Goal: Transaction & Acquisition: Purchase product/service

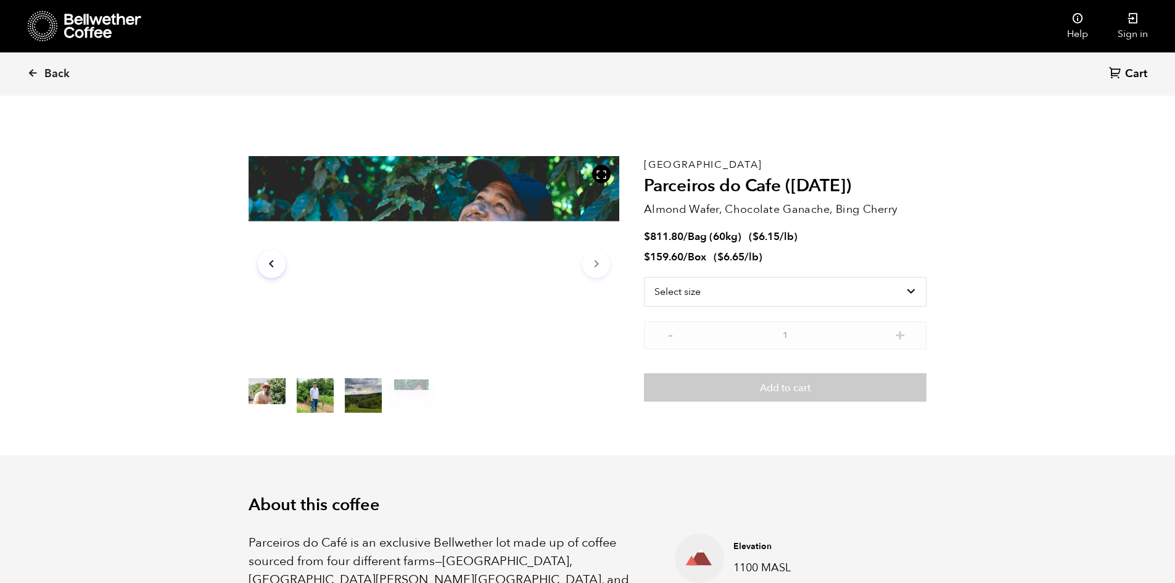
scroll to position [536, 657]
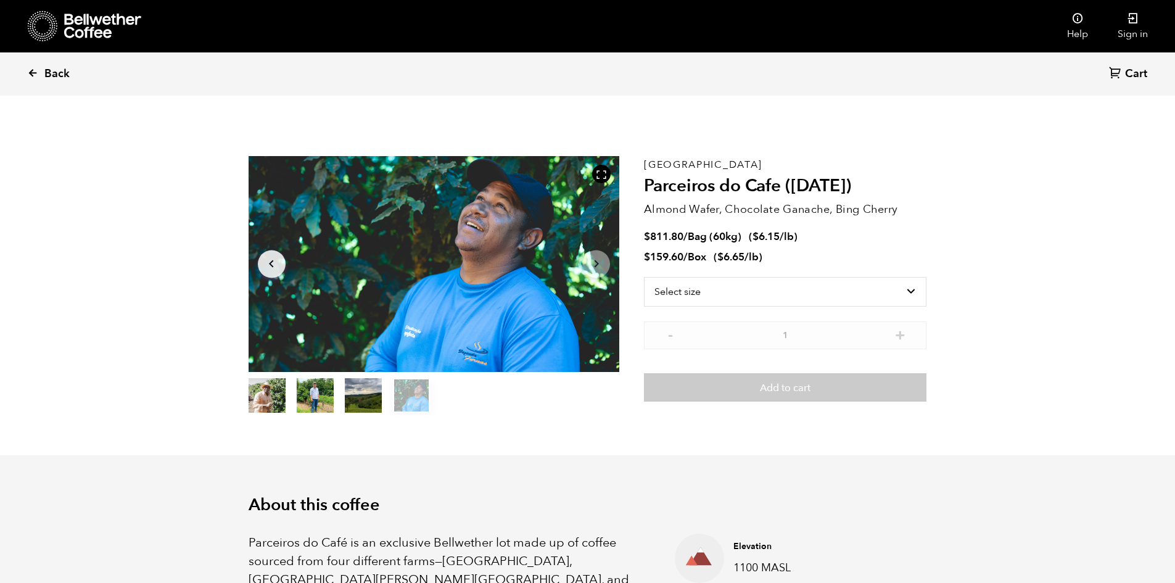
click at [58, 77] on span "Back" at bounding box center [56, 74] width 25 height 15
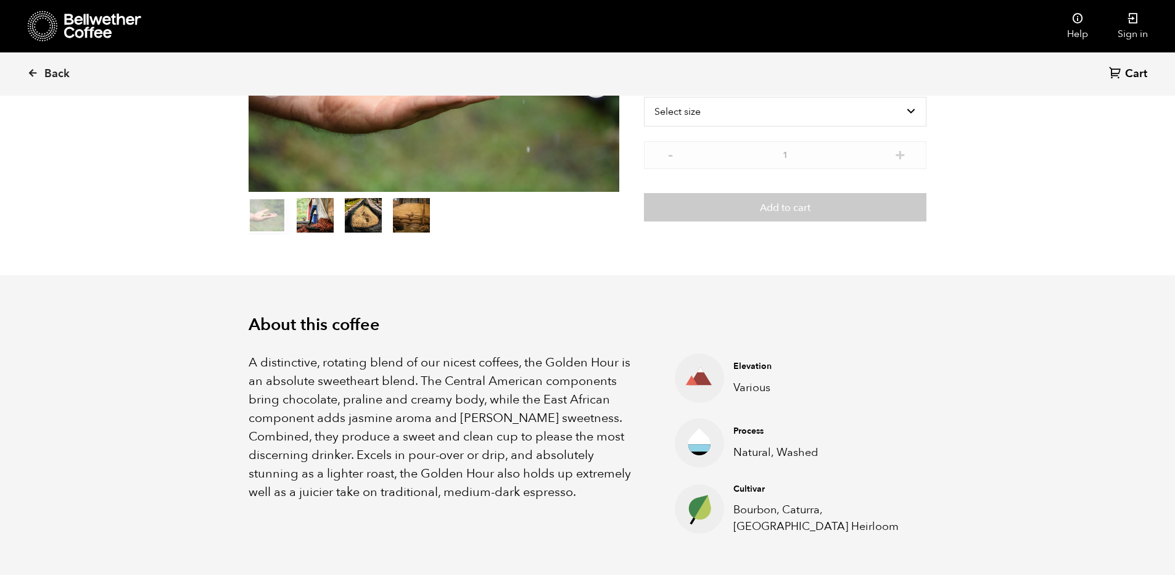
scroll to position [536, 657]
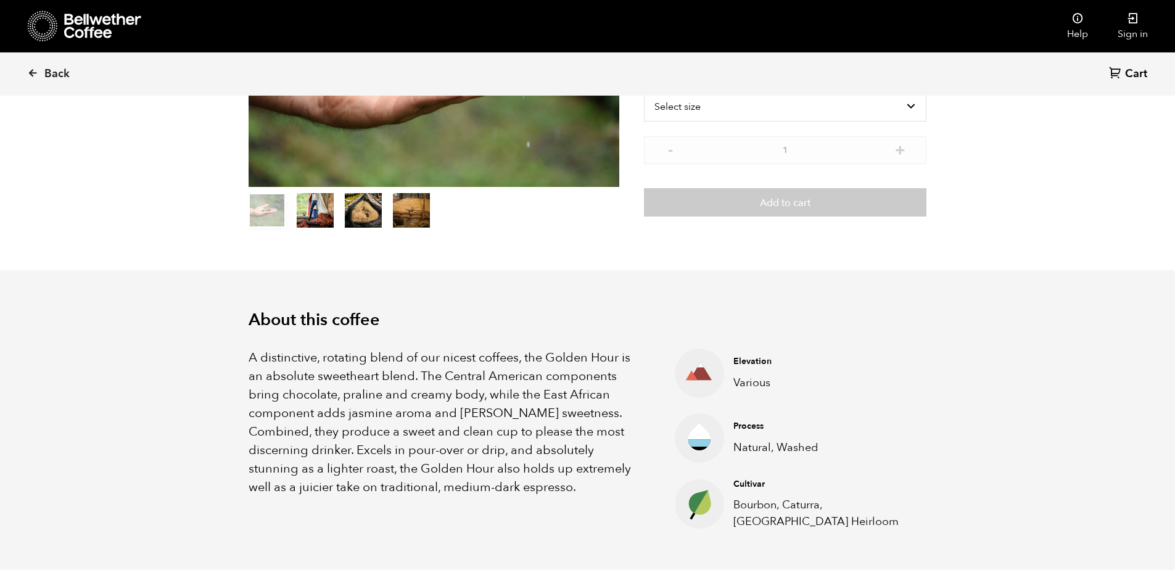
drag, startPoint x: 0, startPoint y: 0, endPoint x: 80, endPoint y: 28, distance: 85.0
click at [80, 28] on icon at bounding box center [102, 26] width 77 height 25
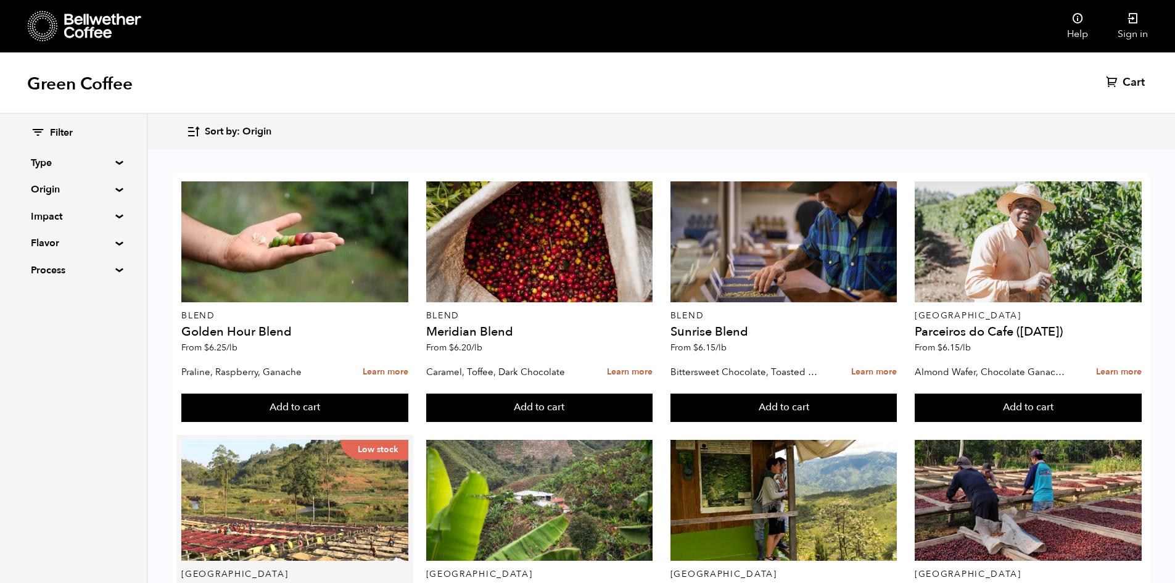
scroll to position [247, 0]
click at [109, 164] on summary "Type" at bounding box center [73, 162] width 85 height 15
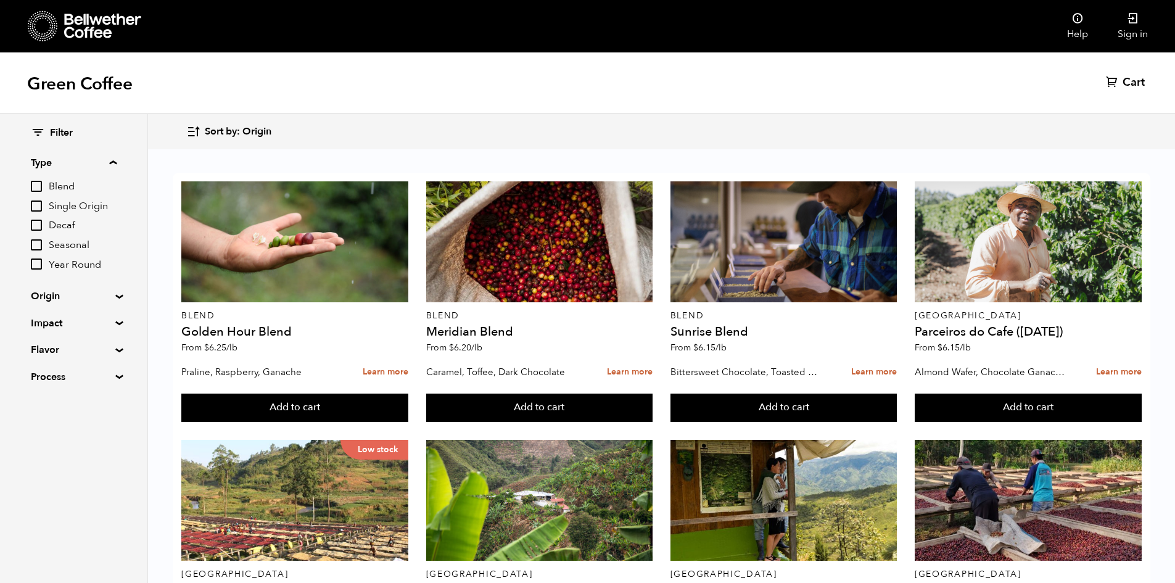
click at [113, 163] on summary "Type" at bounding box center [74, 162] width 86 height 15
click at [112, 166] on div "Filter Type Blend Single Origin Decaf Seasonal Year Round Origin Blend Brazil B…" at bounding box center [73, 202] width 147 height 176
click at [113, 162] on summary "Type" at bounding box center [73, 162] width 85 height 15
click at [42, 223] on input "Decaf" at bounding box center [36, 225] width 11 height 11
checkbox input "true"
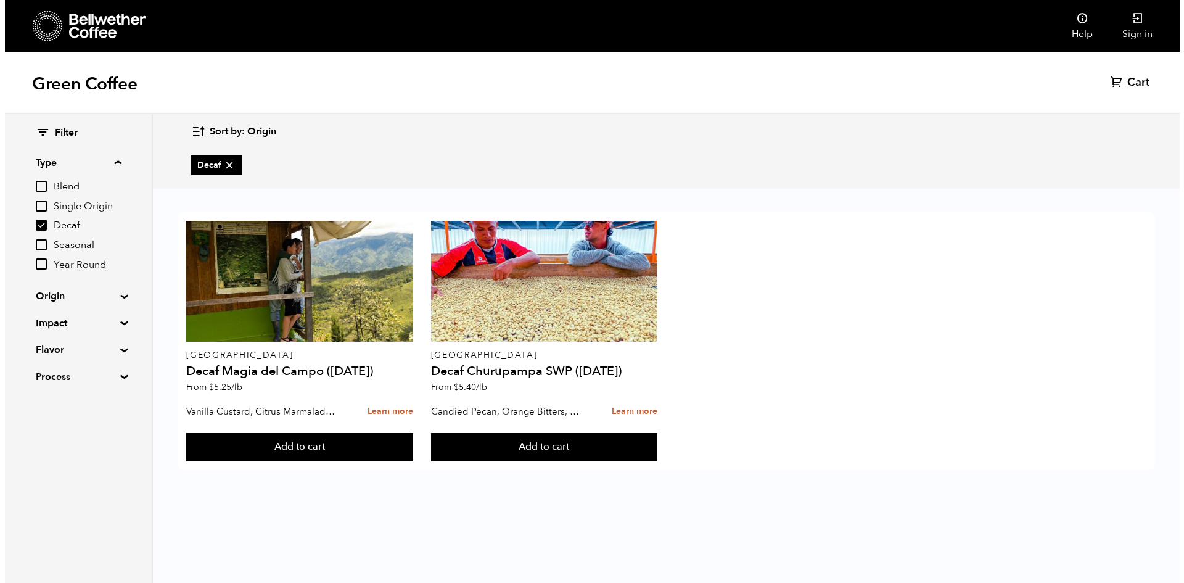
scroll to position [0, 0]
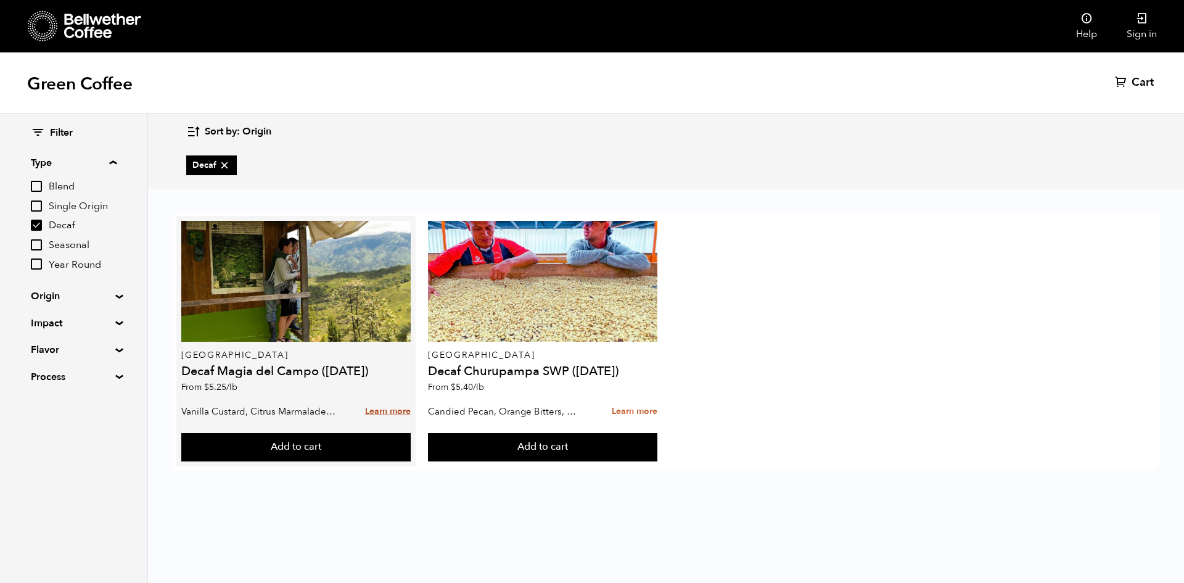
click at [390, 410] on link "Learn more" at bounding box center [388, 411] width 46 height 27
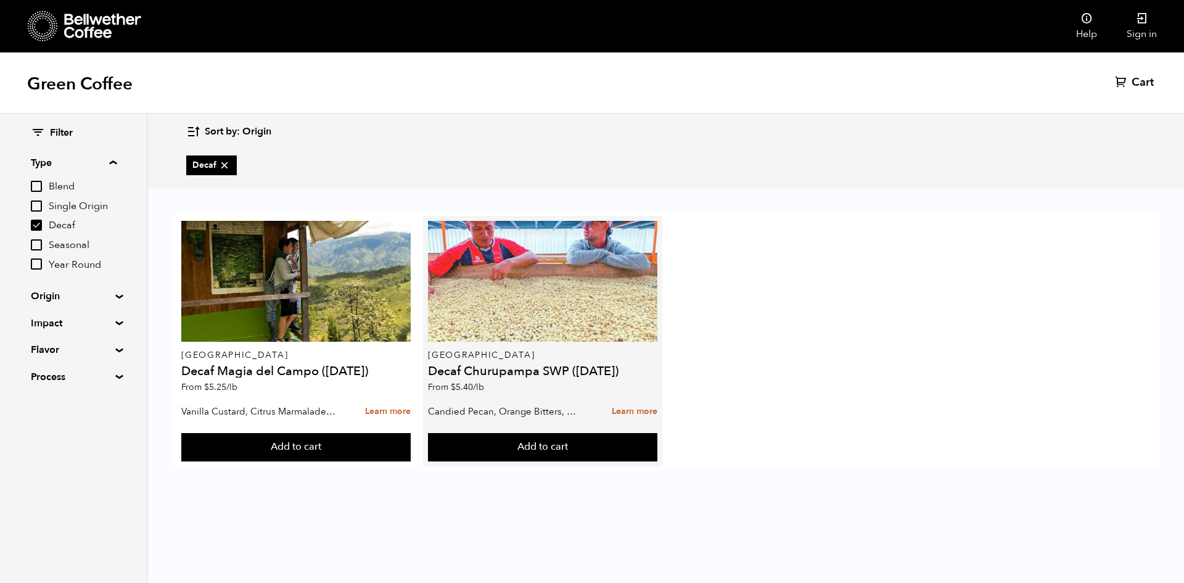
click at [475, 292] on div at bounding box center [542, 281] width 229 height 121
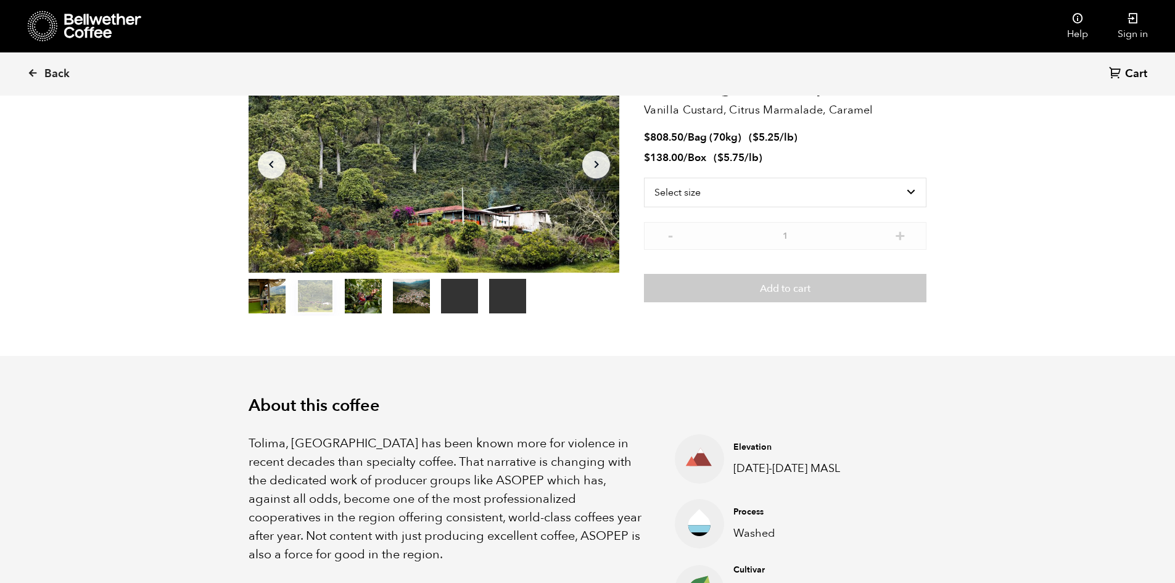
scroll to position [62, 0]
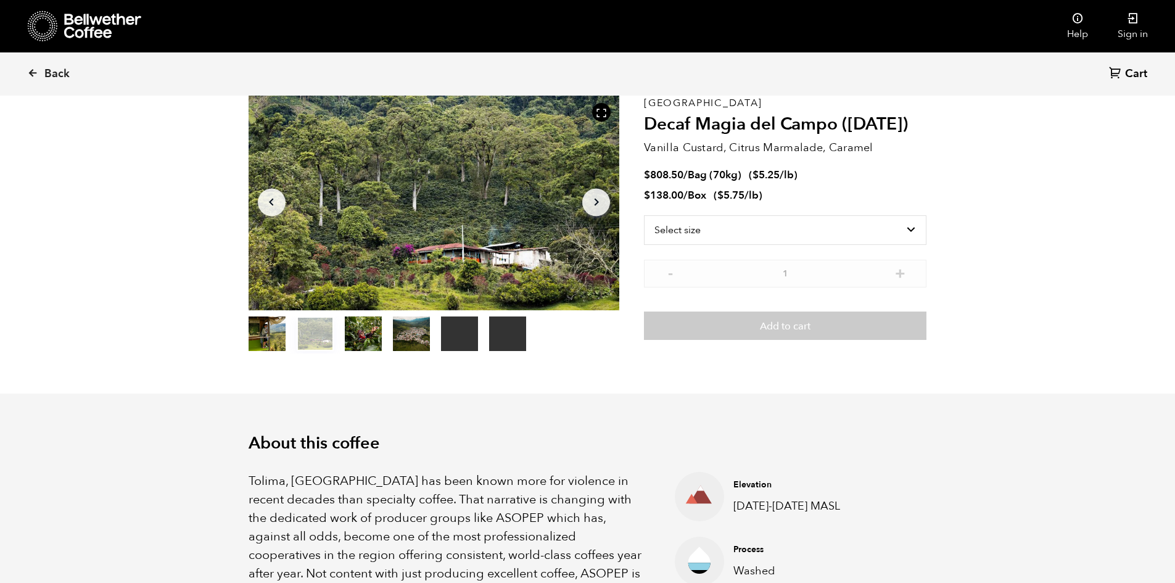
click at [414, 339] on button "item 3" at bounding box center [411, 336] width 37 height 35
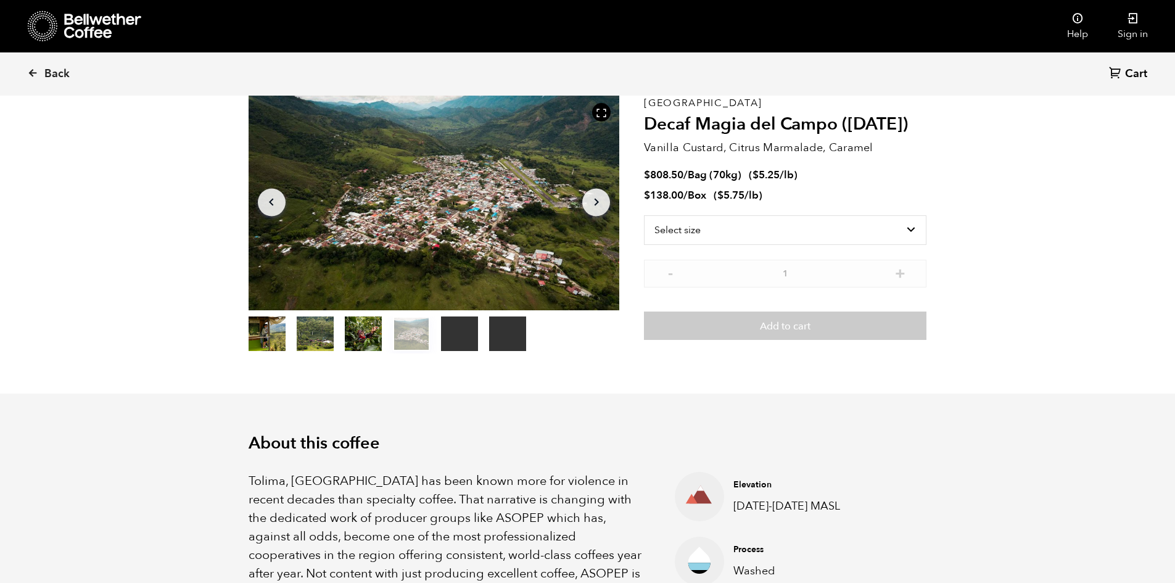
click at [376, 337] on button "item 2" at bounding box center [363, 336] width 37 height 35
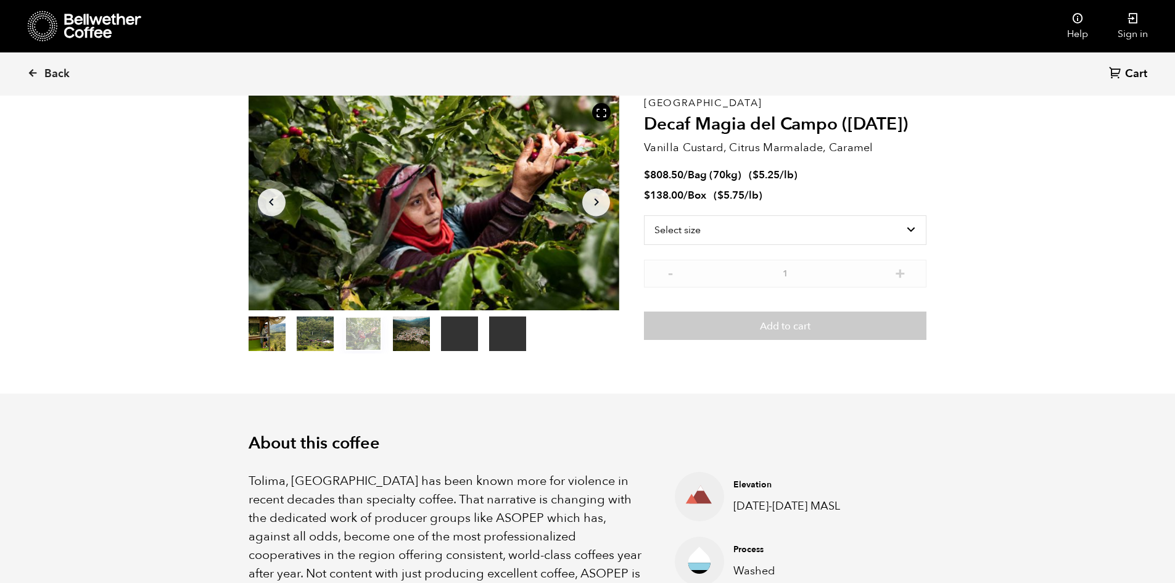
click at [306, 329] on button "item 1" at bounding box center [315, 336] width 37 height 35
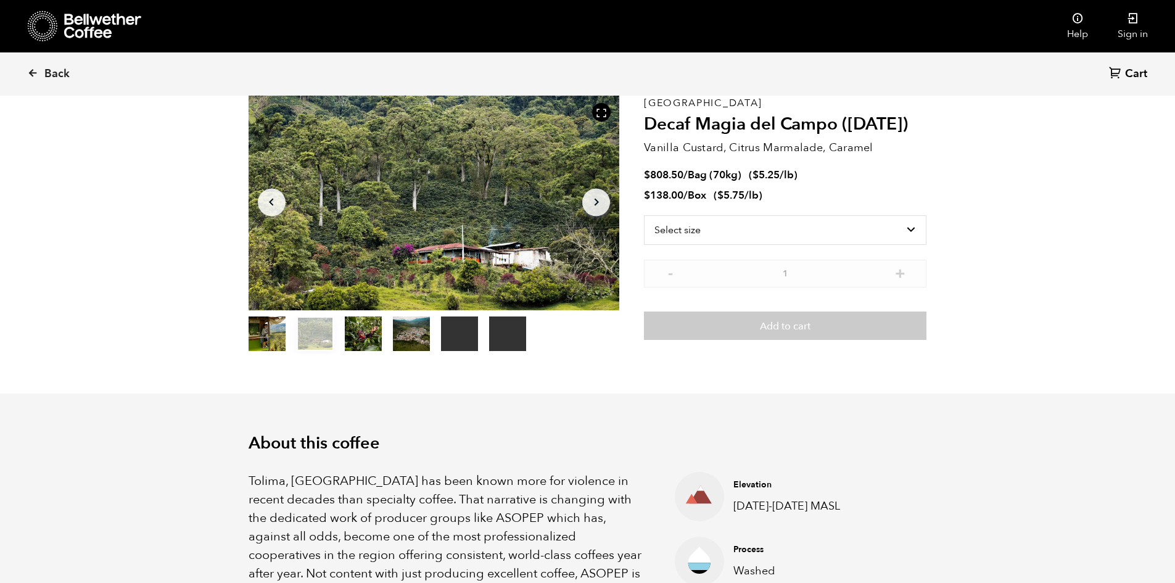
click at [268, 323] on button "item 0" at bounding box center [266, 336] width 37 height 35
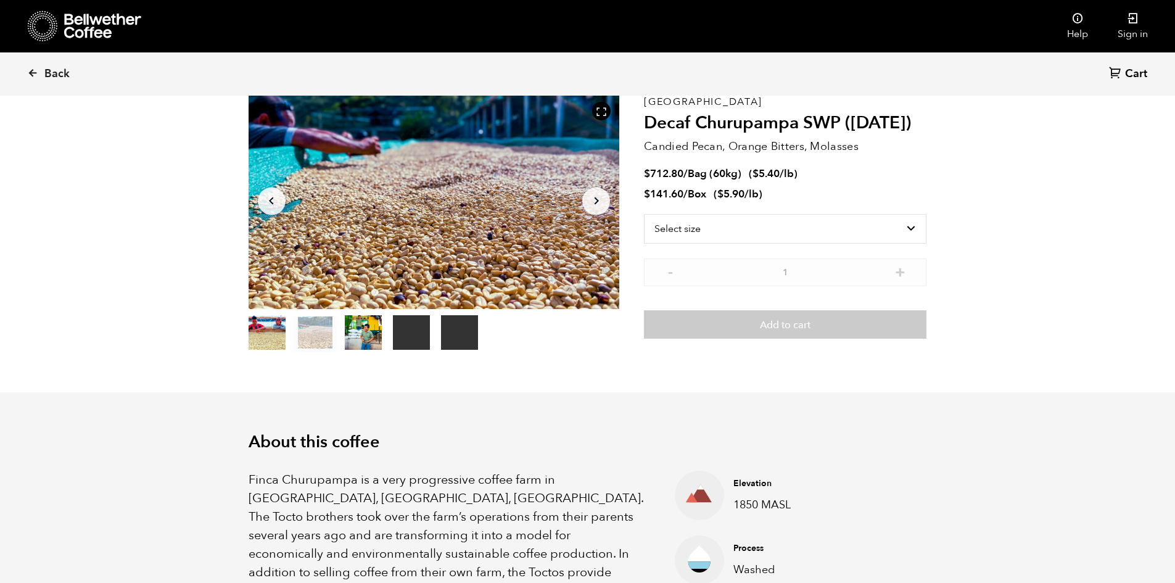
scroll to position [62, 0]
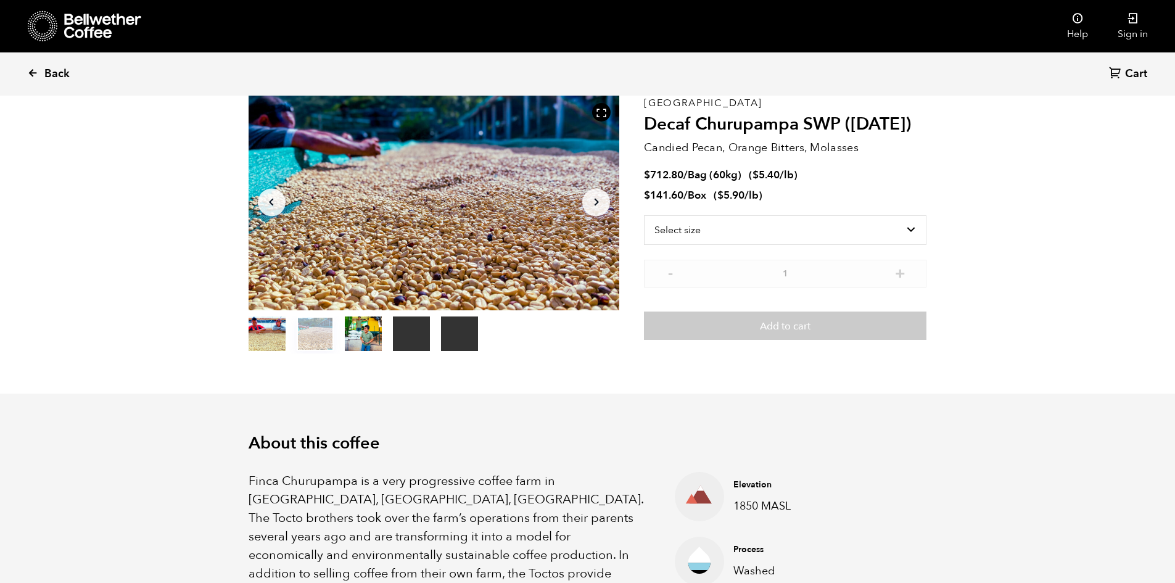
click at [49, 76] on span "Back" at bounding box center [56, 74] width 25 height 15
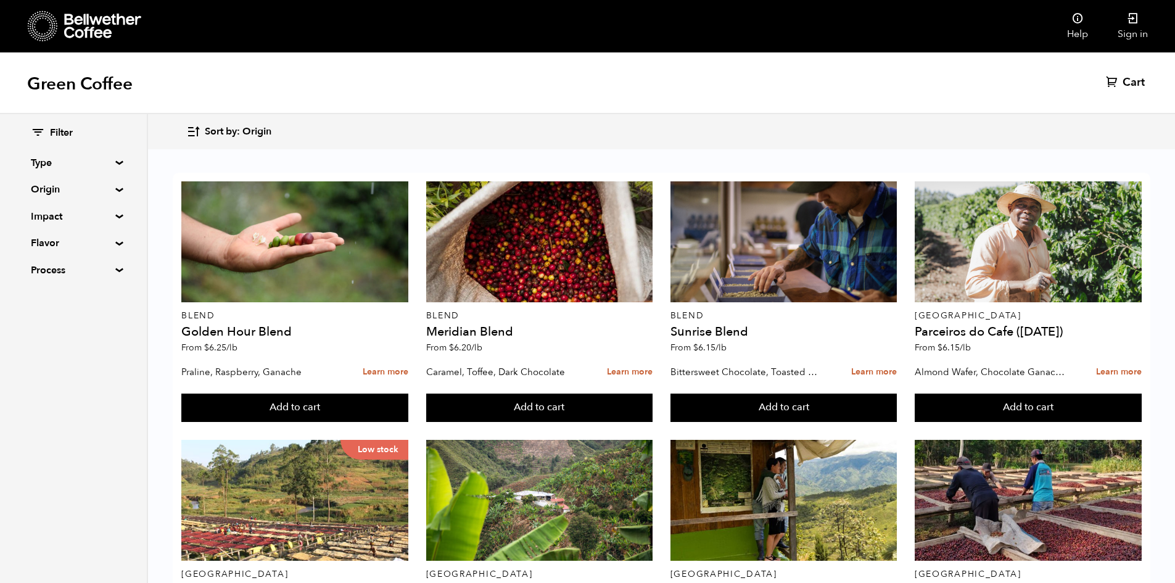
click at [97, 166] on summary "Type" at bounding box center [73, 162] width 85 height 15
click at [41, 228] on input "Decaf" at bounding box center [36, 225] width 11 height 11
checkbox input "true"
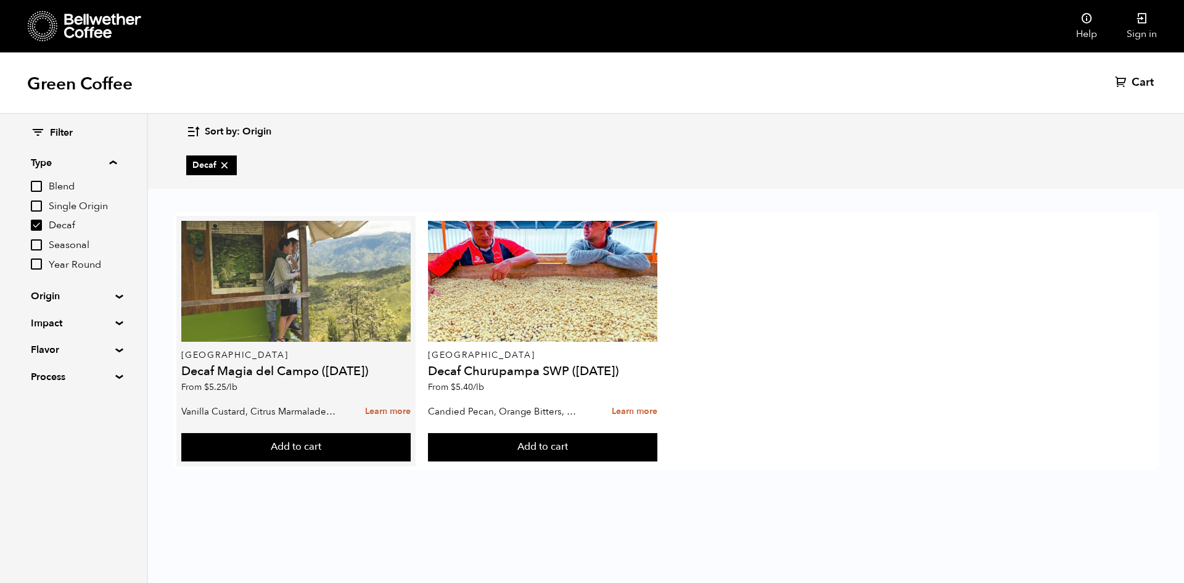
click at [323, 328] on div at bounding box center [295, 281] width 229 height 121
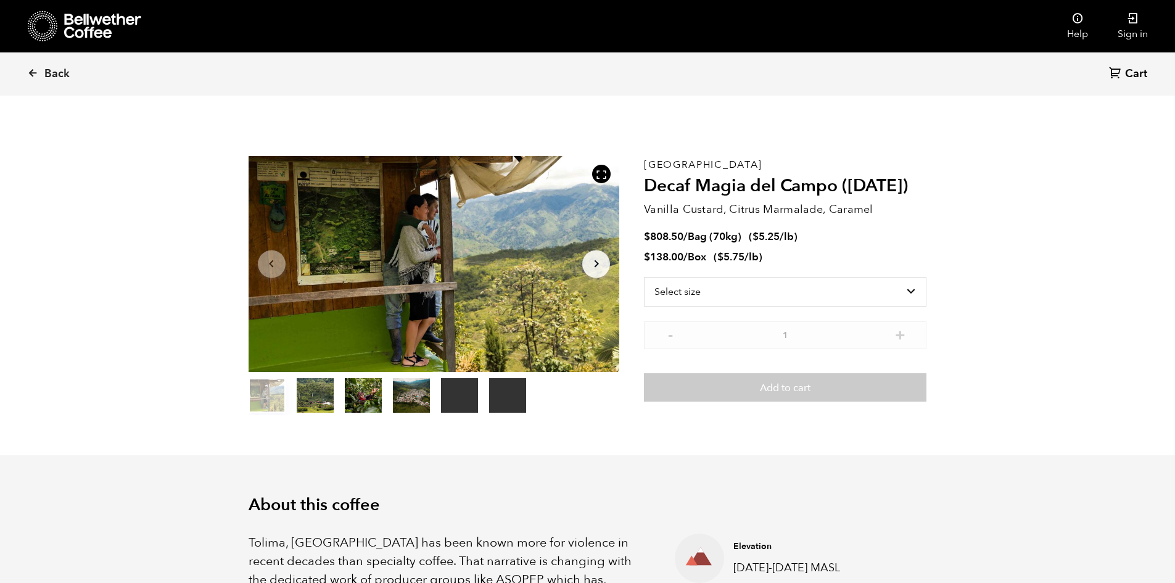
click at [411, 402] on button "item 3" at bounding box center [411, 397] width 37 height 35
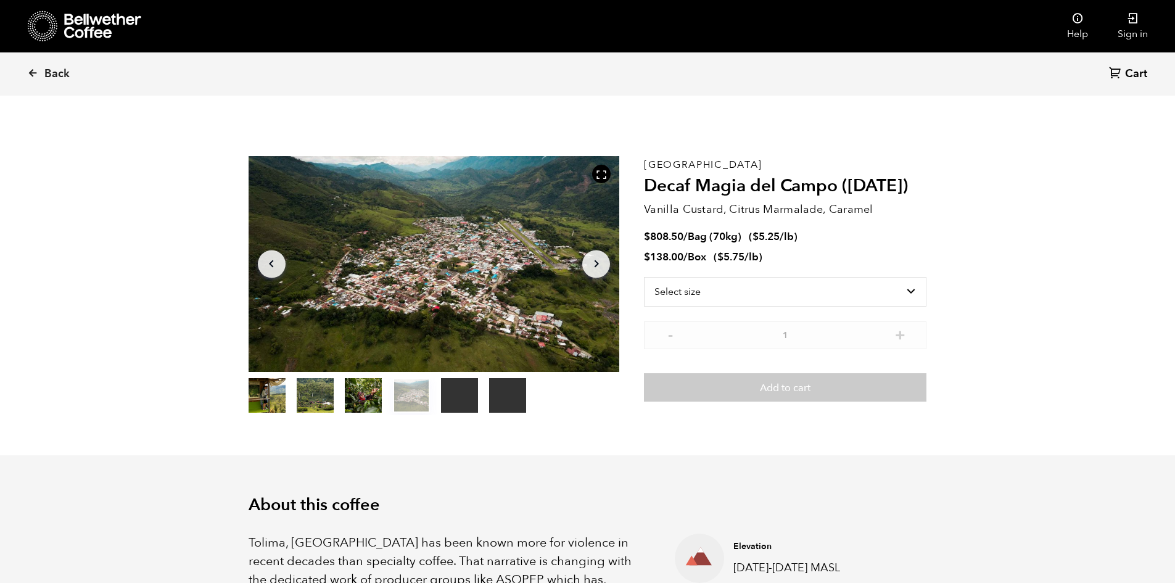
click at [371, 388] on button "item 2" at bounding box center [363, 397] width 37 height 35
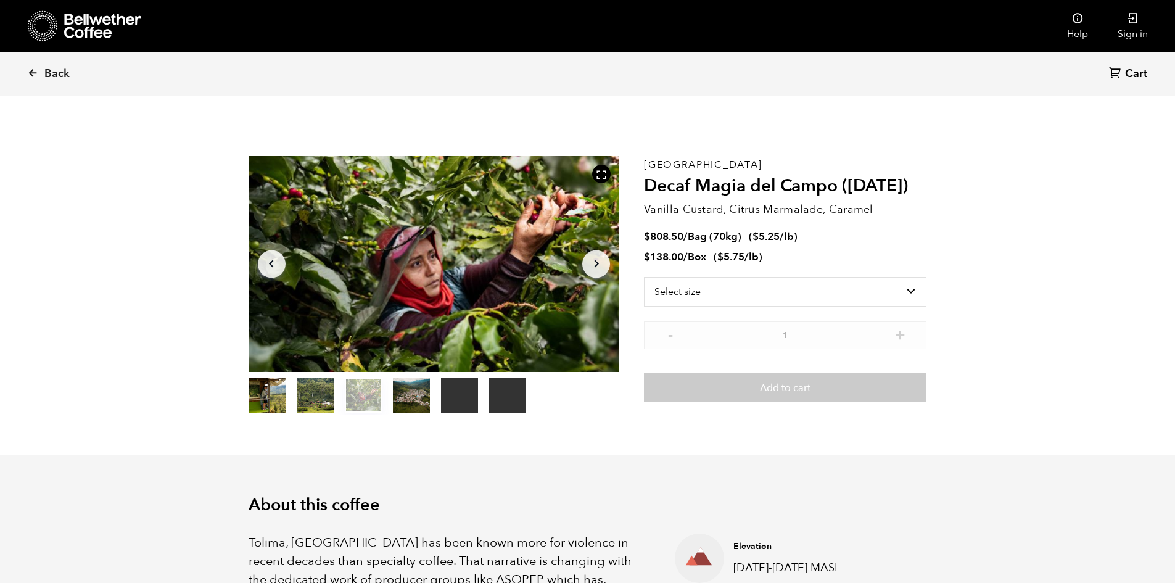
click at [326, 388] on button "item 1" at bounding box center [315, 397] width 37 height 35
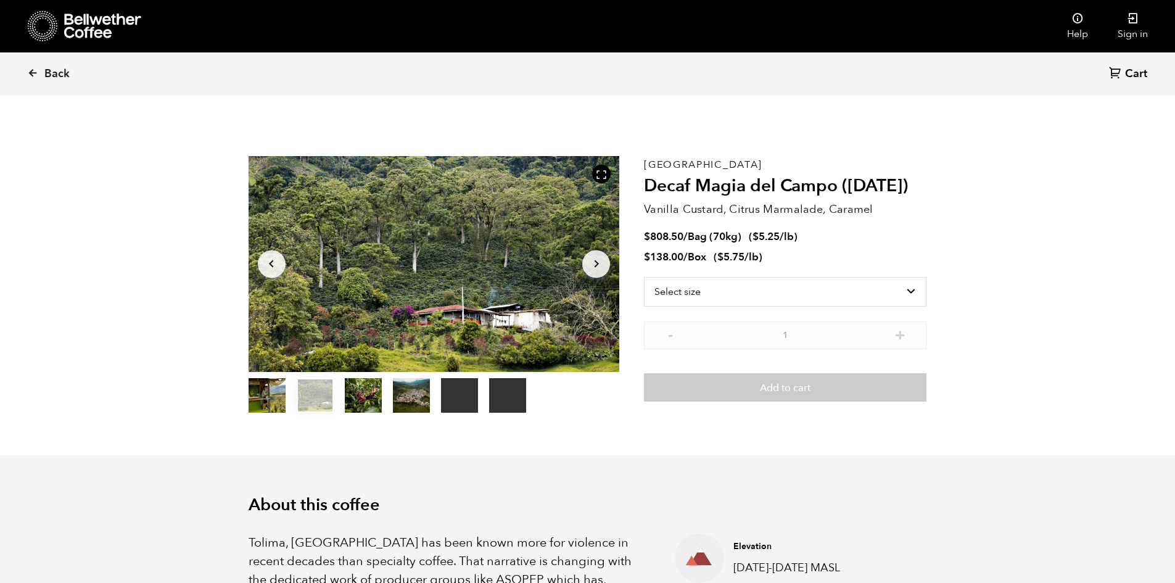
click at [273, 395] on button "item 0" at bounding box center [266, 397] width 37 height 35
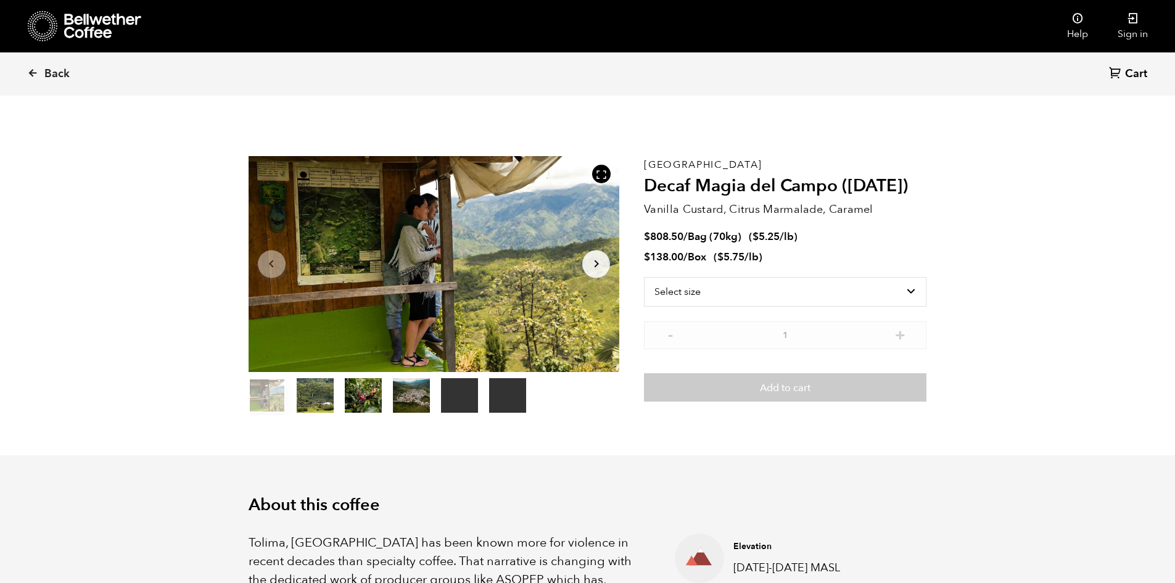
click at [332, 392] on button "item 1" at bounding box center [315, 397] width 37 height 35
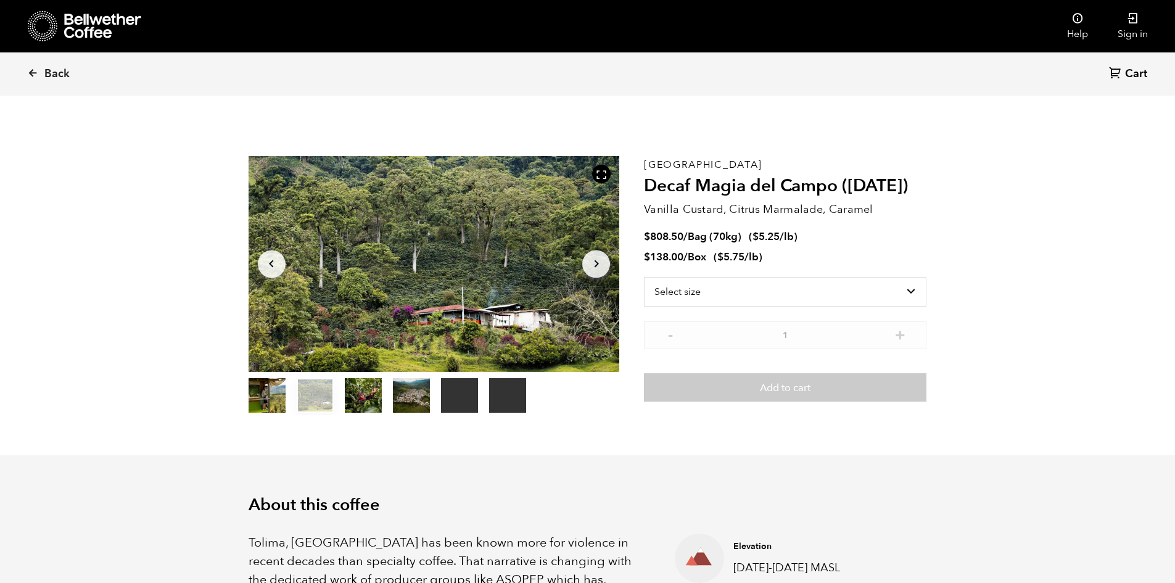
click at [357, 396] on button "item 2" at bounding box center [363, 397] width 37 height 35
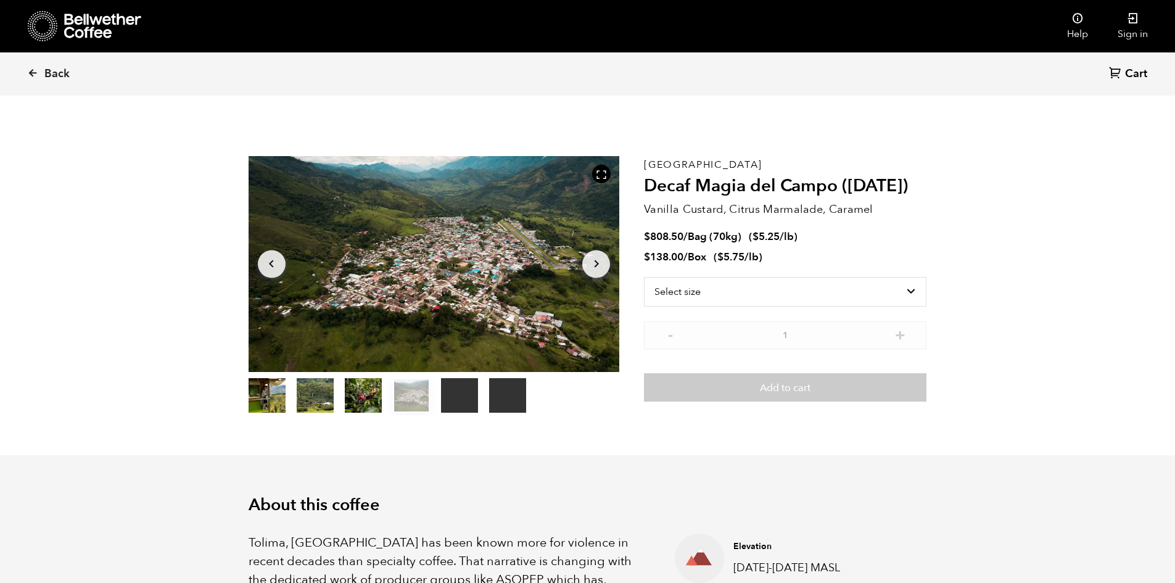
click at [364, 409] on button "item 2" at bounding box center [363, 397] width 37 height 35
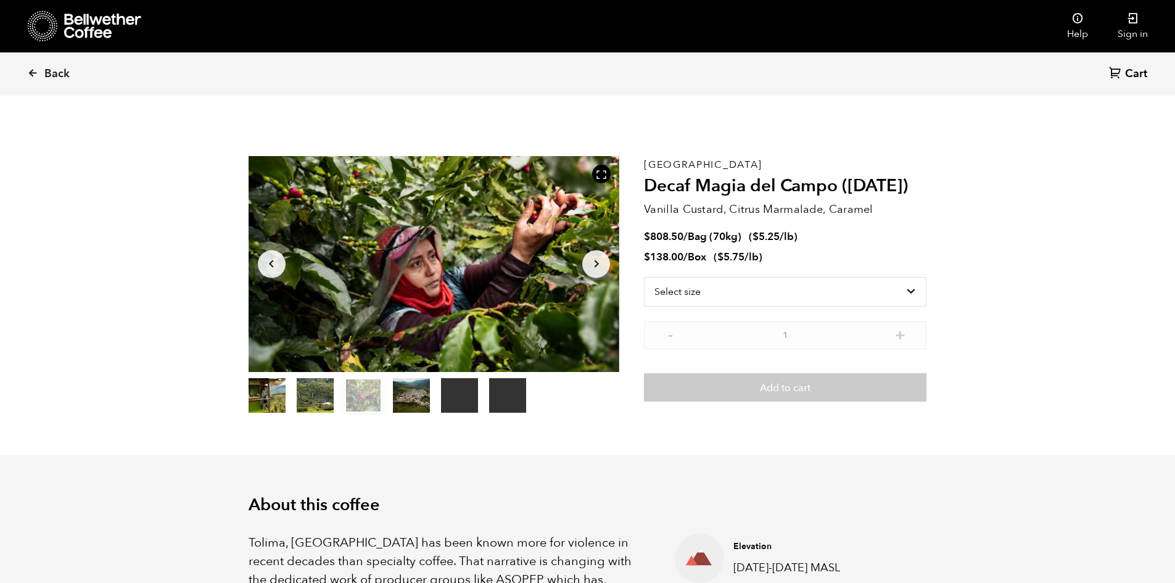
click at [324, 401] on button "item 1" at bounding box center [315, 397] width 37 height 35
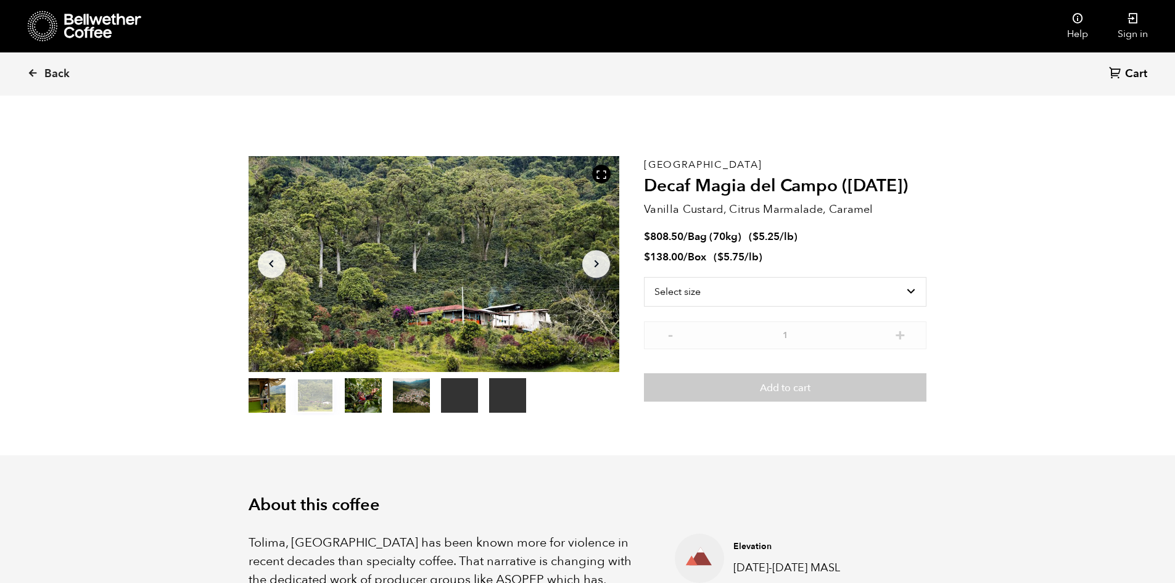
click at [274, 393] on button "item 0" at bounding box center [266, 397] width 37 height 35
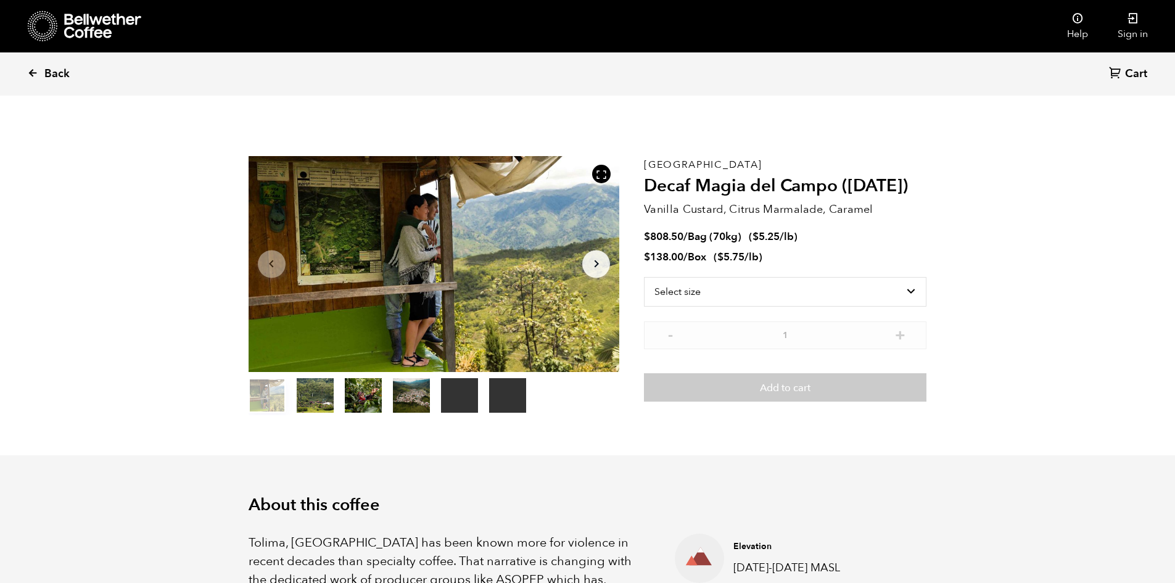
click at [43, 81] on link "Back" at bounding box center [65, 74] width 76 height 42
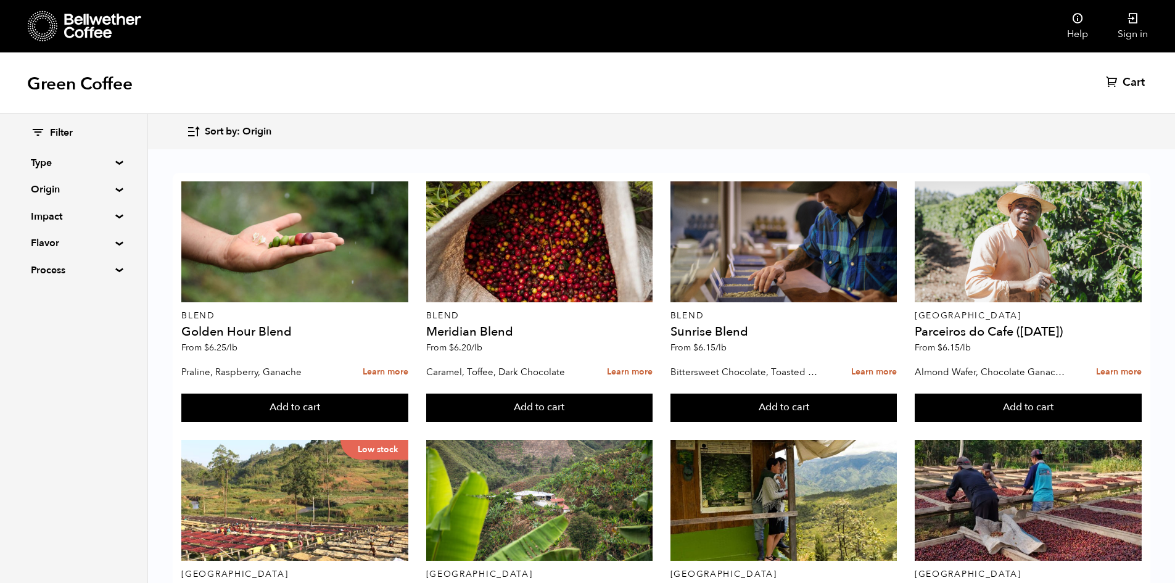
drag, startPoint x: 81, startPoint y: 158, endPoint x: 88, endPoint y: 160, distance: 6.9
click at [81, 158] on summary "Type" at bounding box center [73, 162] width 85 height 15
click at [46, 224] on label "Decaf" at bounding box center [74, 225] width 86 height 15
click at [0, 0] on input "Decaf" at bounding box center [0, 0] width 0 height 0
checkbox input "true"
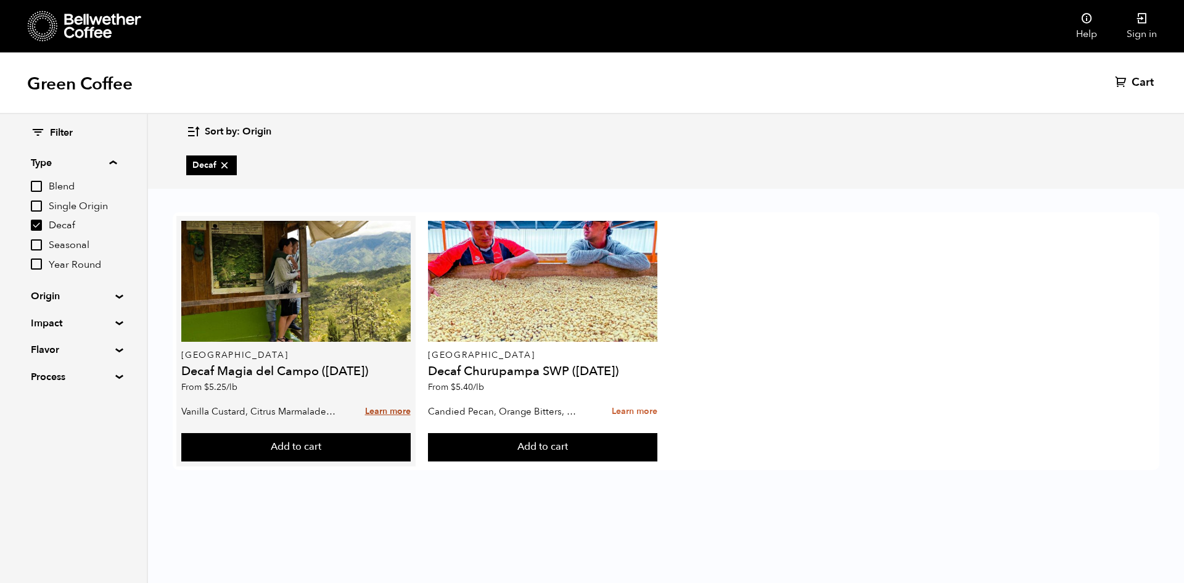
click at [388, 413] on link "Learn more" at bounding box center [388, 411] width 46 height 27
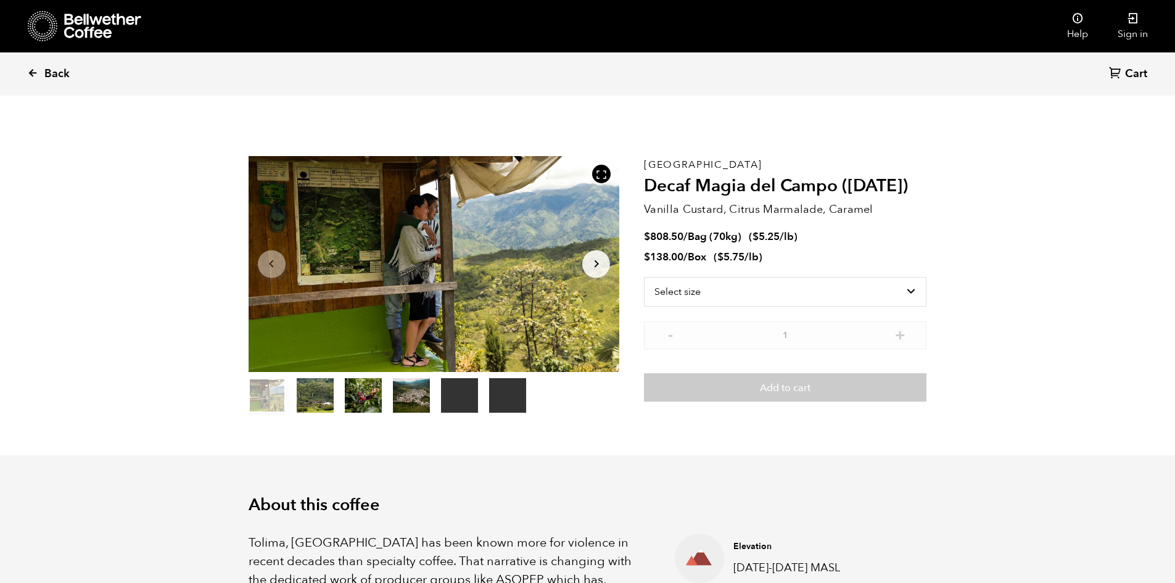
click at [59, 78] on span "Back" at bounding box center [56, 74] width 25 height 15
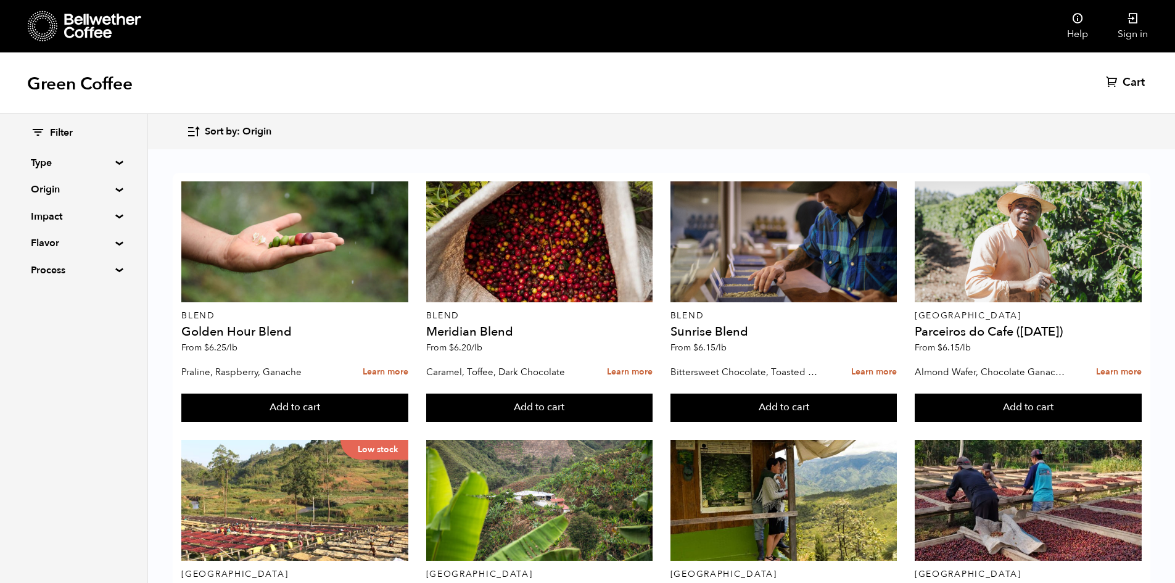
click at [89, 160] on summary "Type" at bounding box center [73, 162] width 85 height 15
click at [44, 232] on label "Decaf" at bounding box center [74, 225] width 86 height 15
click at [0, 0] on input "Decaf" at bounding box center [0, 0] width 0 height 0
checkbox input "true"
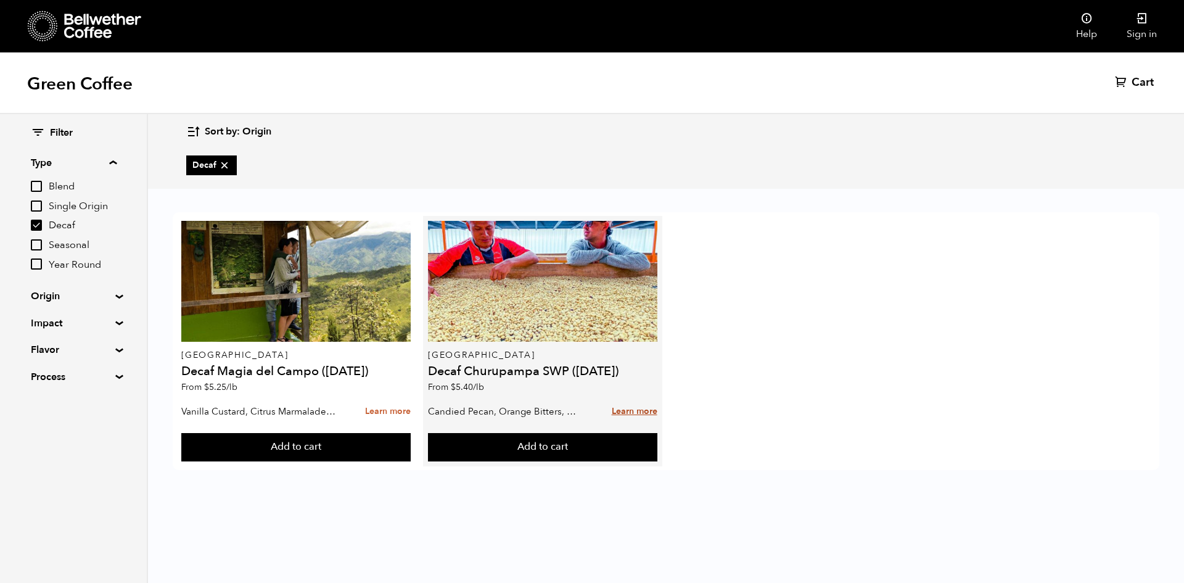
click at [653, 409] on link "Learn more" at bounding box center [635, 411] width 46 height 27
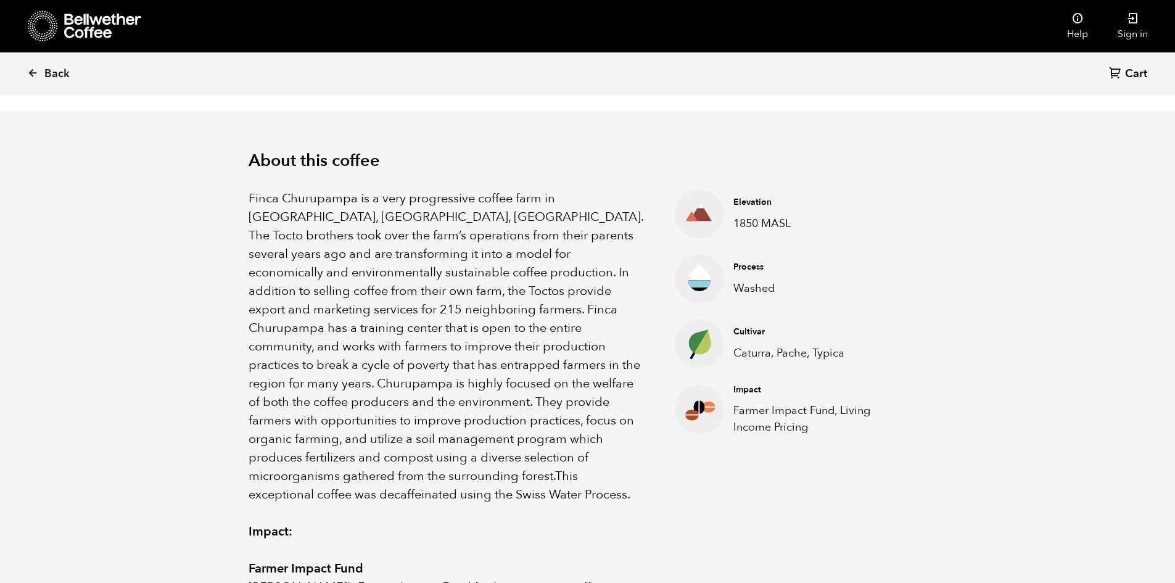
scroll to position [185, 0]
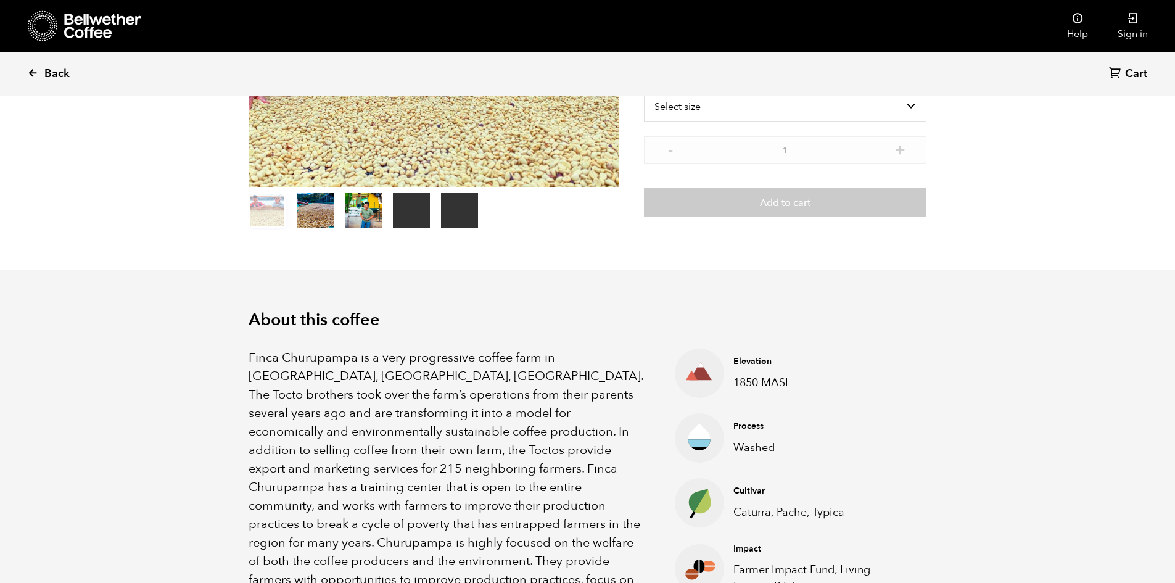
click at [41, 69] on link "Back" at bounding box center [65, 74] width 76 height 42
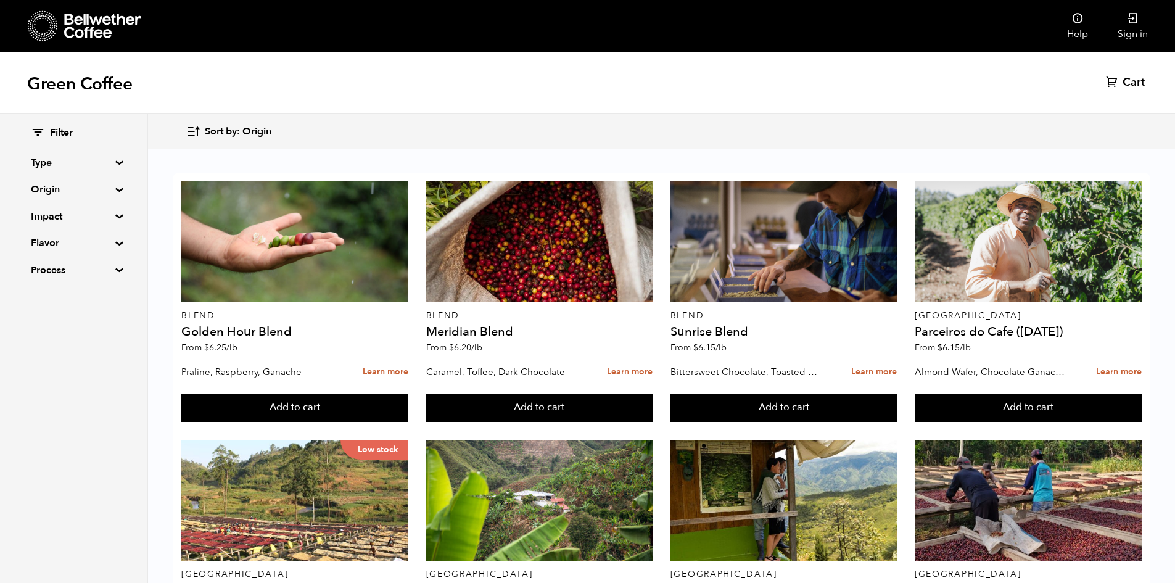
click at [102, 170] on div "Filter Type Blend Single Origin Decaf Seasonal Year Round Origin Blend Brazil B…" at bounding box center [73, 201] width 85 height 151
click at [107, 163] on summary "Type" at bounding box center [73, 162] width 85 height 15
click at [38, 227] on input "Decaf" at bounding box center [36, 225] width 11 height 11
checkbox input "true"
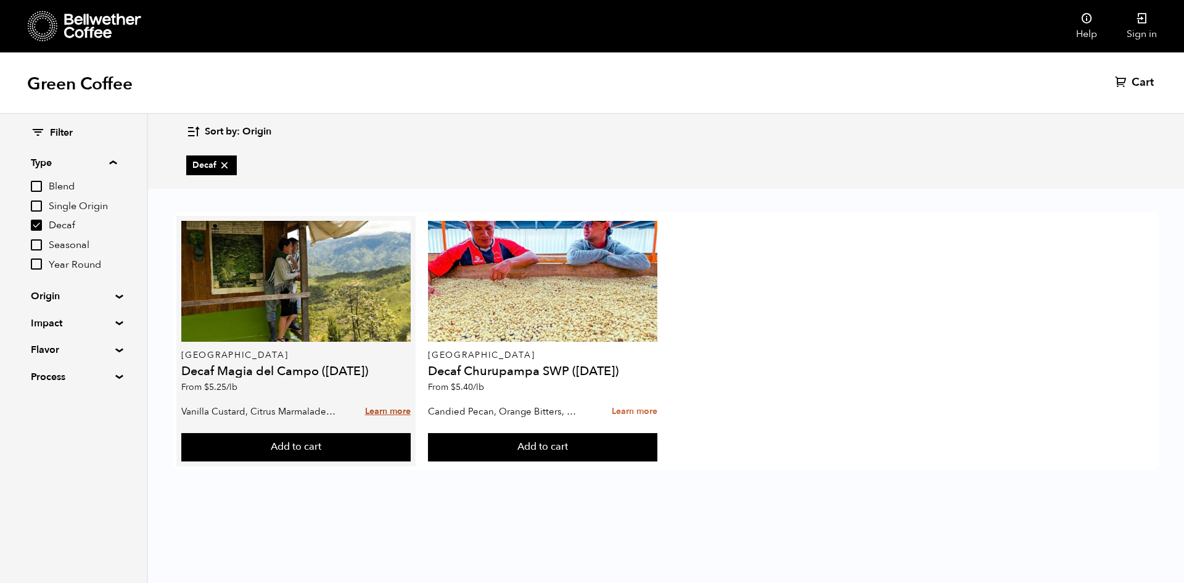
click at [408, 414] on link "Learn more" at bounding box center [388, 411] width 46 height 27
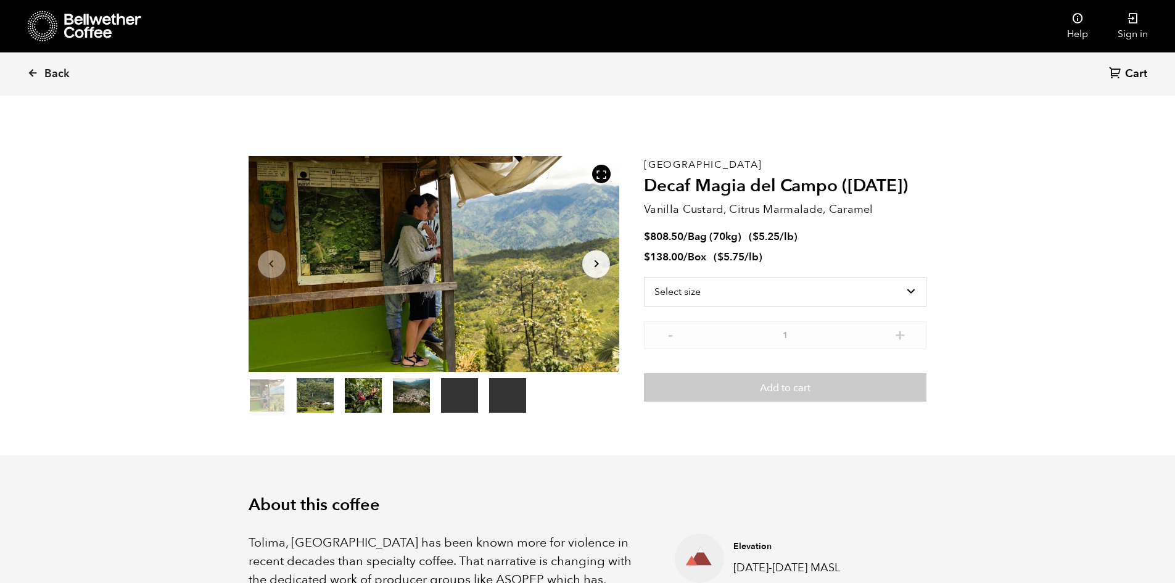
scroll to position [536, 657]
click at [66, 67] on span "Back" at bounding box center [56, 74] width 25 height 15
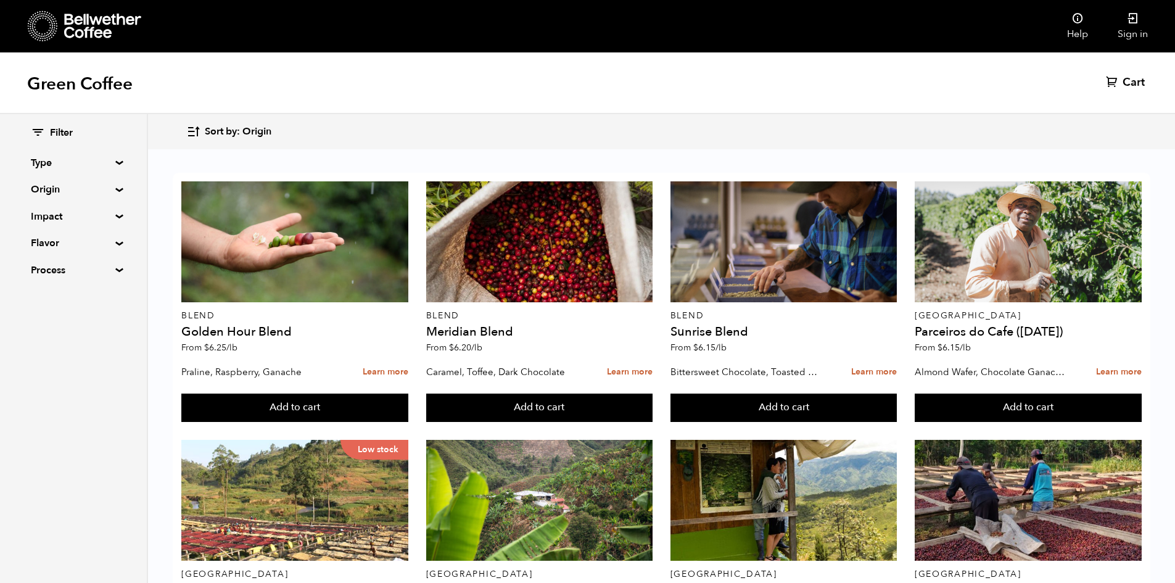
click at [64, 160] on summary "Type" at bounding box center [73, 162] width 85 height 15
click at [67, 223] on span "Decaf" at bounding box center [83, 226] width 68 height 14
click at [39, 224] on input "Decaf" at bounding box center [36, 225] width 11 height 11
checkbox input "true"
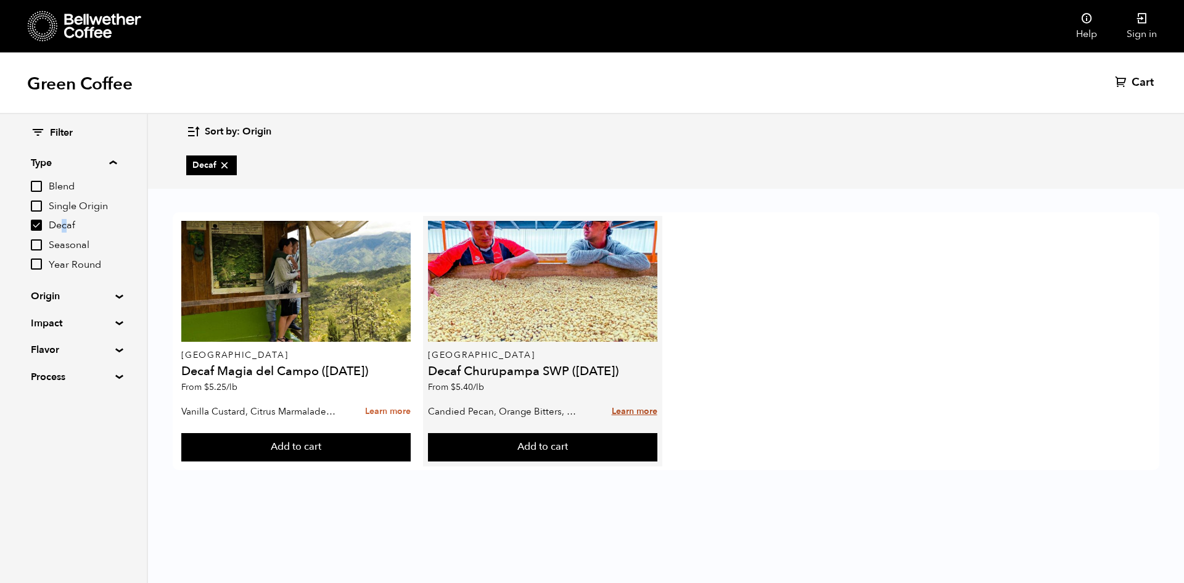
click at [651, 411] on link "Learn more" at bounding box center [635, 411] width 46 height 27
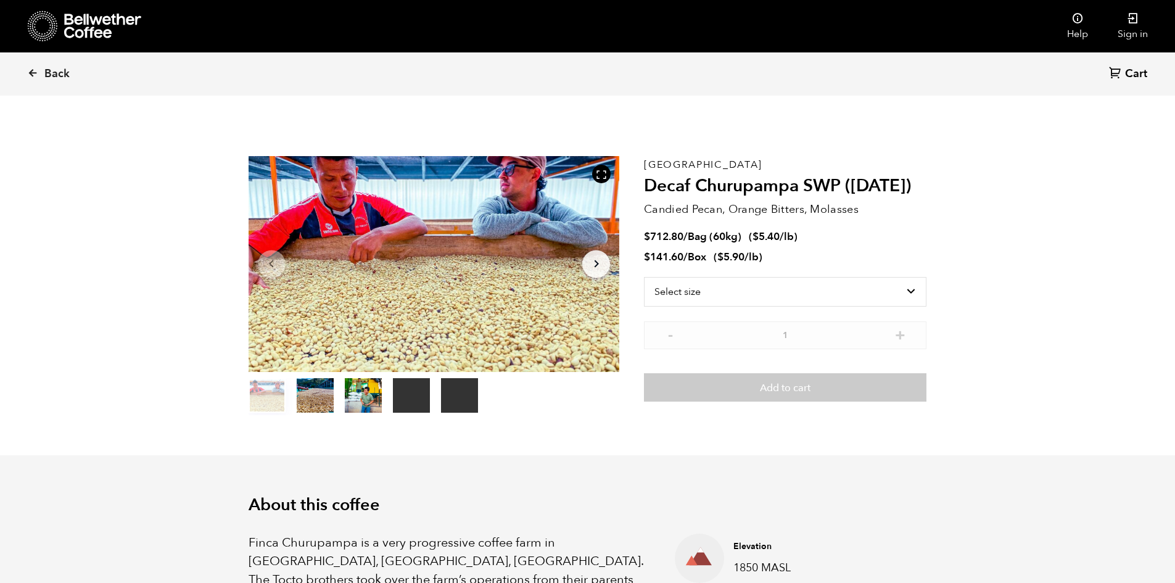
scroll to position [536, 657]
click at [360, 392] on button "item 2" at bounding box center [363, 397] width 37 height 35
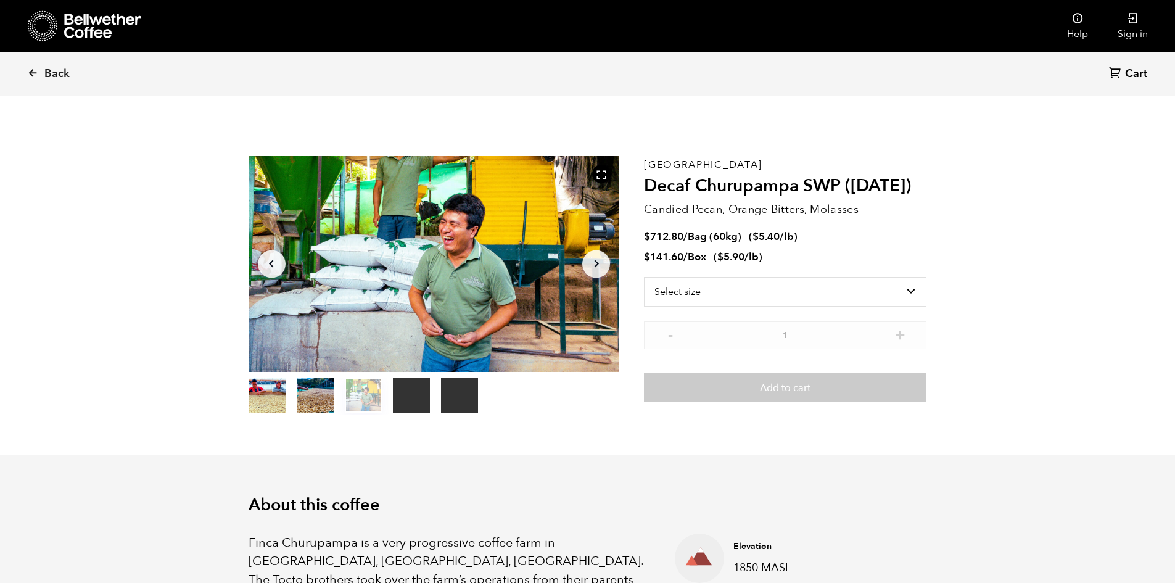
click at [310, 396] on button "item 1" at bounding box center [315, 397] width 37 height 35
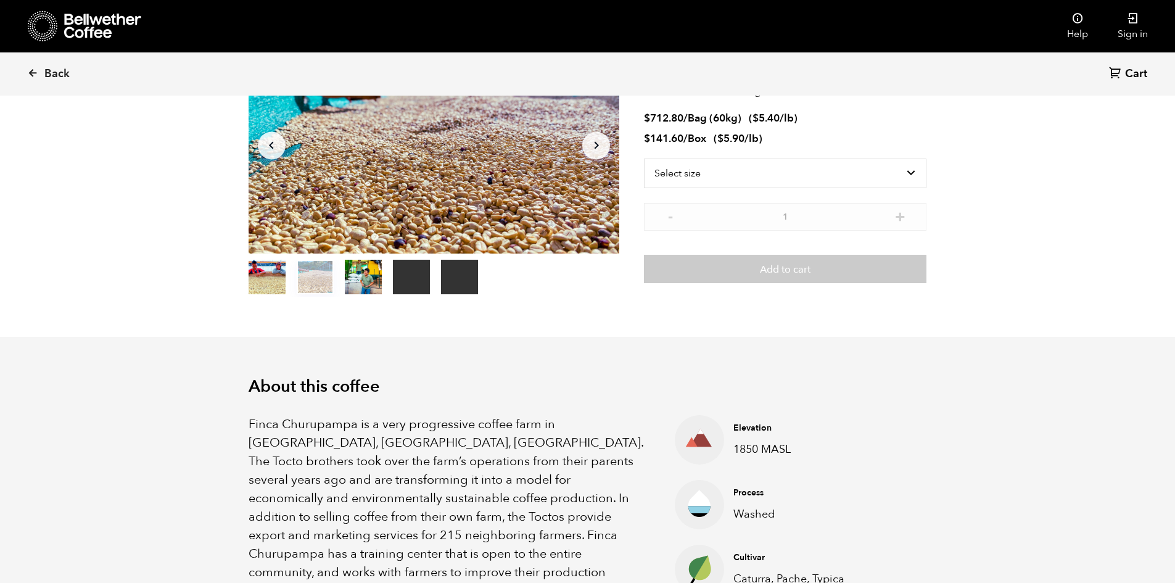
scroll to position [62, 0]
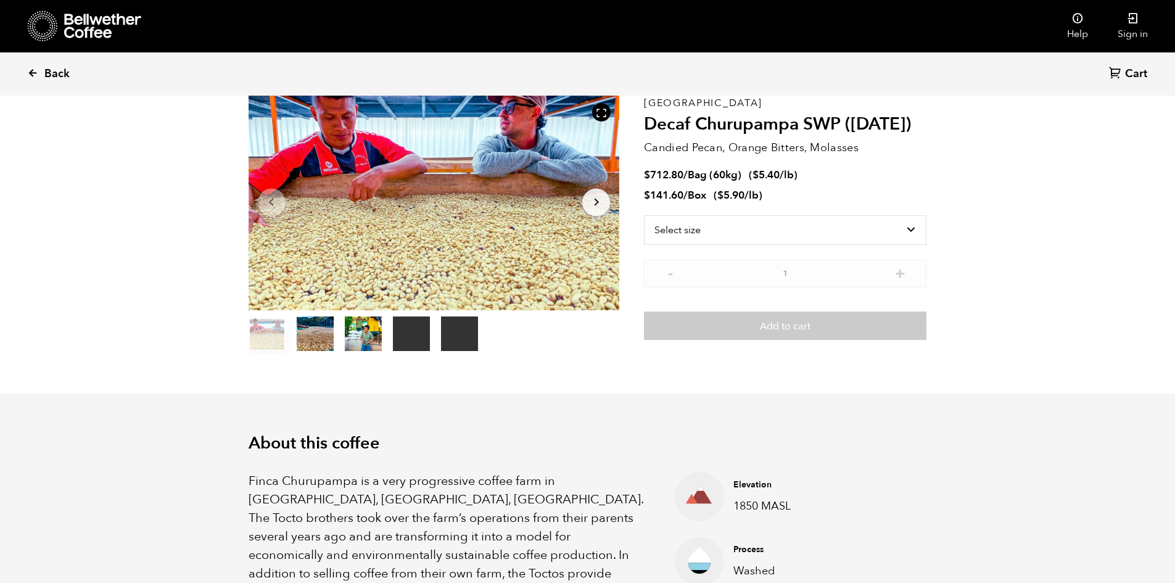
click at [59, 68] on span "Back" at bounding box center [56, 74] width 25 height 15
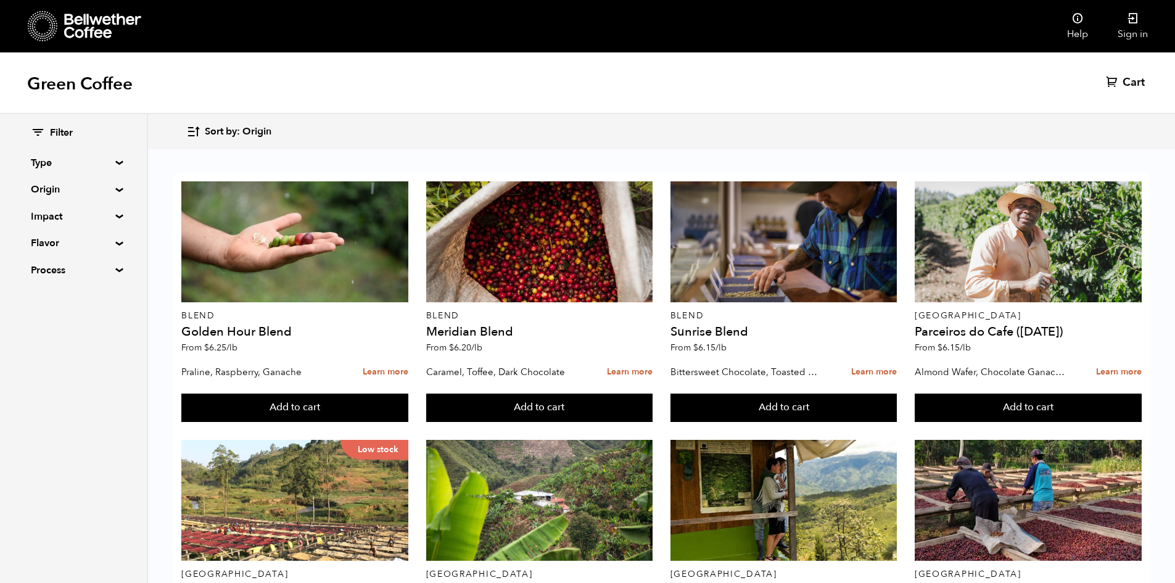
click at [102, 160] on summary "Type" at bounding box center [73, 162] width 85 height 15
click at [42, 228] on input "Decaf" at bounding box center [36, 225] width 11 height 11
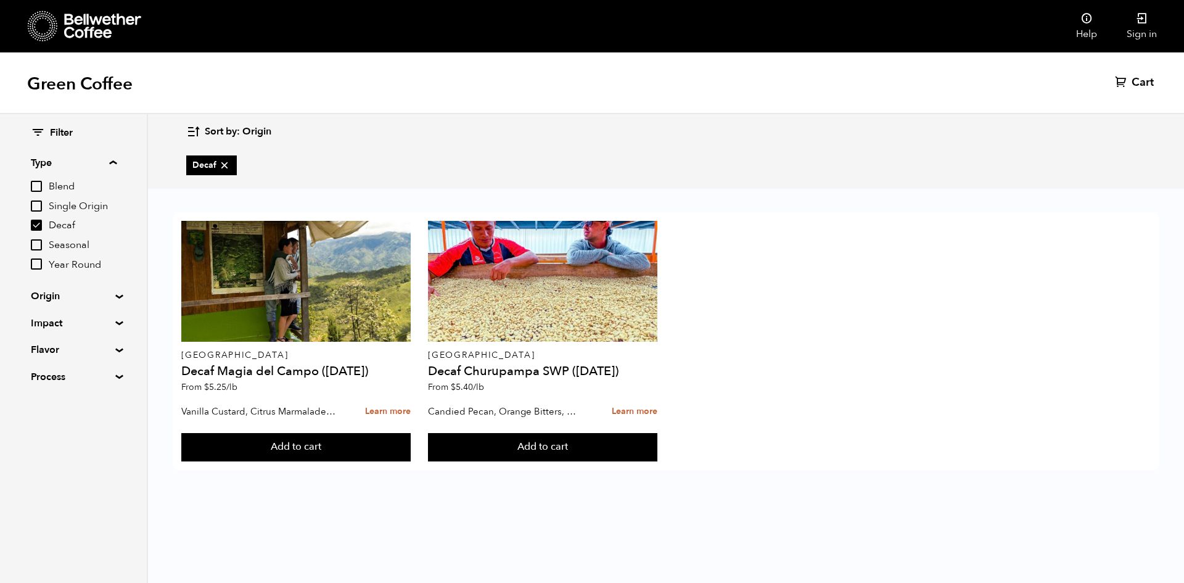
click at [40, 225] on input "Decaf" at bounding box center [36, 225] width 11 height 11
checkbox input "false"
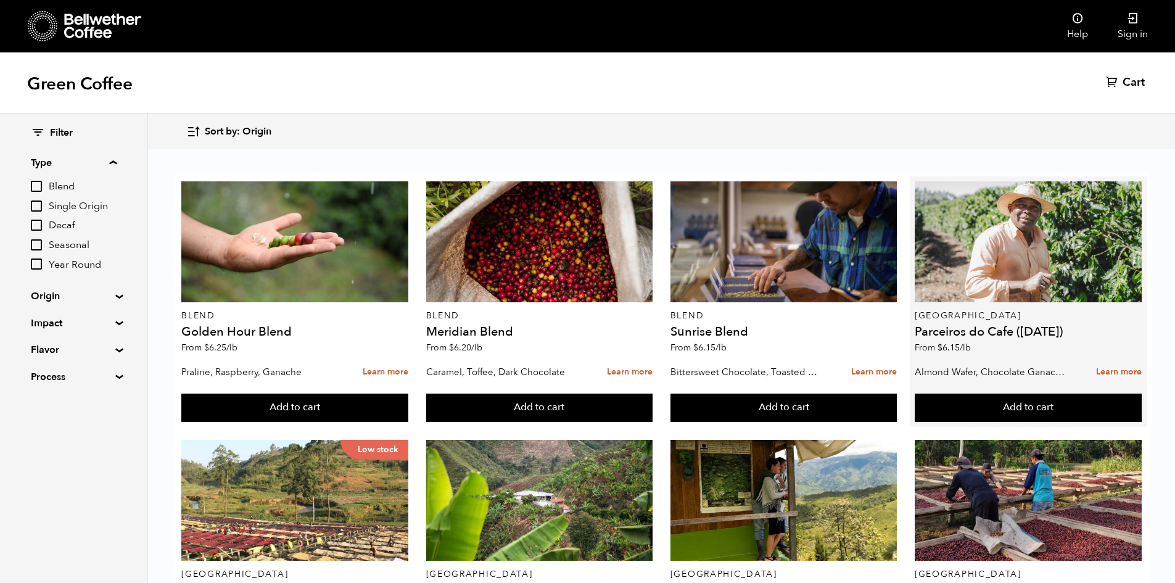
click at [1059, 327] on h4 "Parceiros do Cafe ([DATE])" at bounding box center [1027, 332] width 227 height 12
click at [408, 401] on button "Add to cart" at bounding box center [294, 407] width 227 height 28
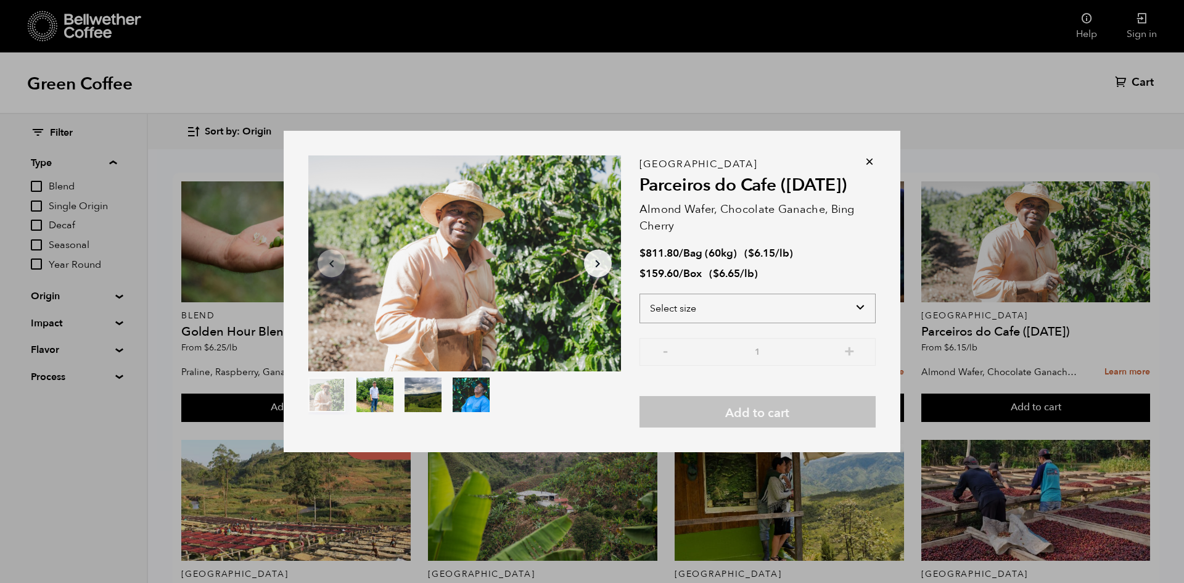
click at [704, 313] on select "Select size Bag (60kg) (132 lbs) Box (24 lbs)" at bounding box center [757, 309] width 236 height 30
select select "bag-3"
click at [639, 294] on select "Select size Bag (60kg) (132 lbs) Box (24 lbs)" at bounding box center [757, 309] width 236 height 30
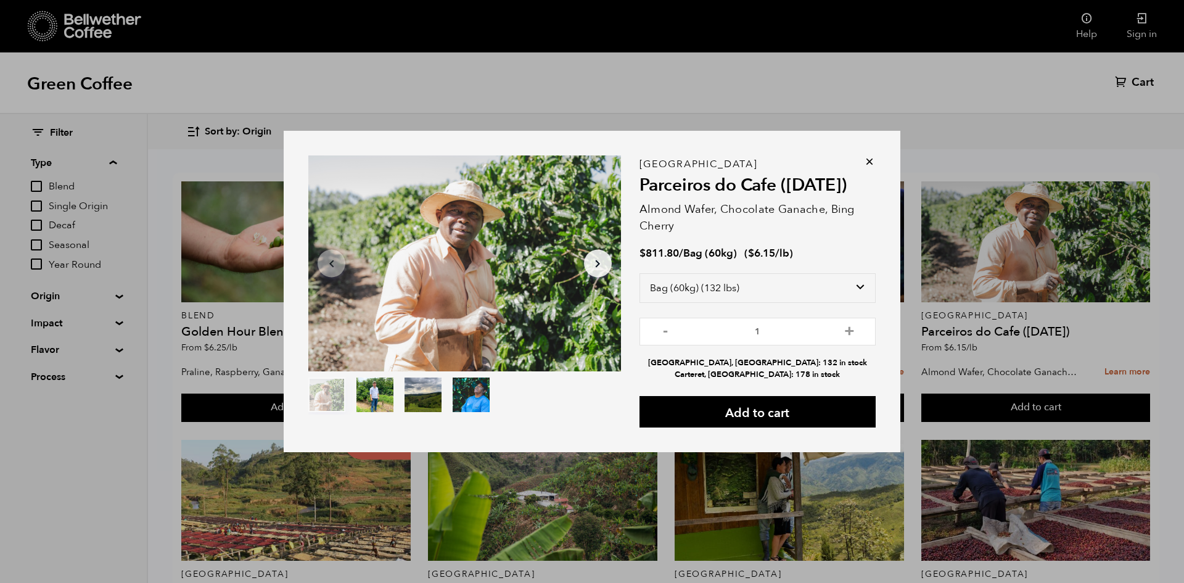
click at [380, 385] on button "item 1" at bounding box center [374, 397] width 37 height 35
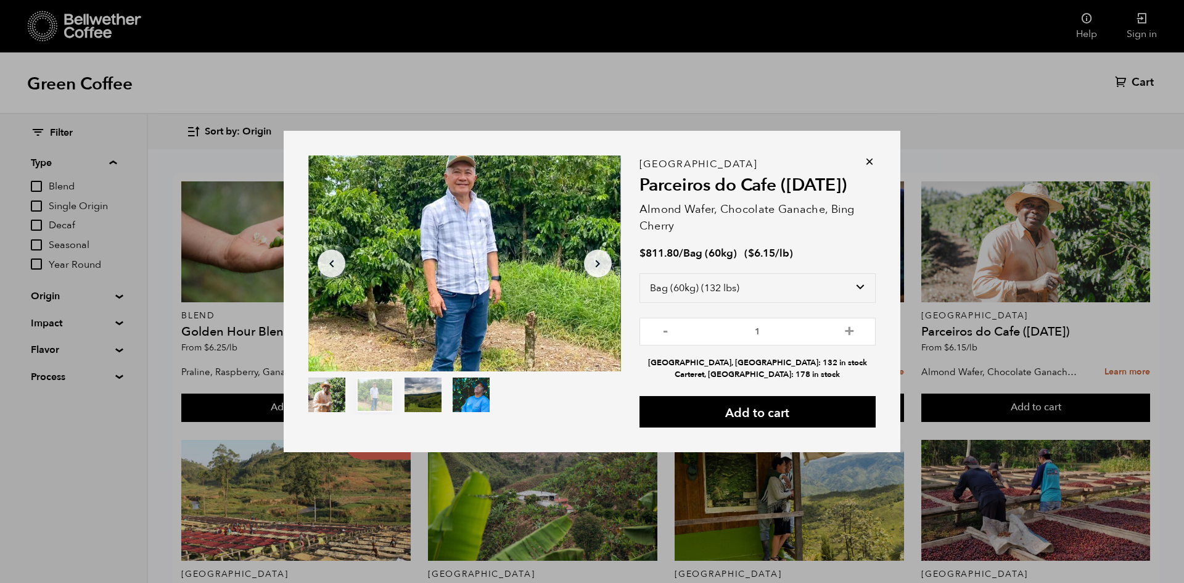
click at [420, 387] on button "item 2" at bounding box center [423, 397] width 37 height 35
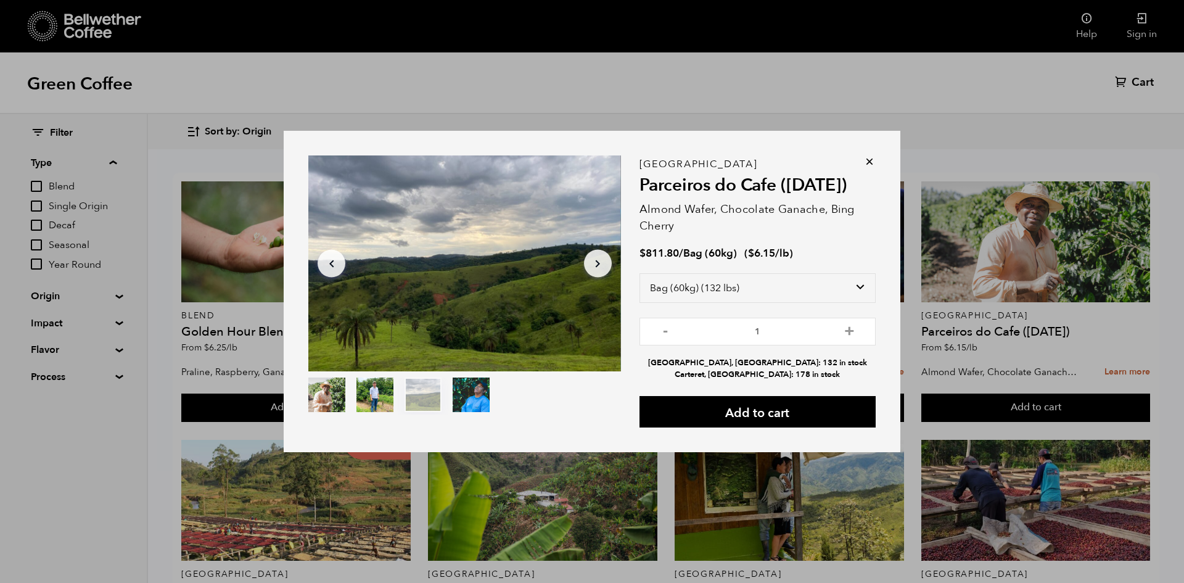
click at [464, 395] on button "item 3" at bounding box center [471, 397] width 37 height 35
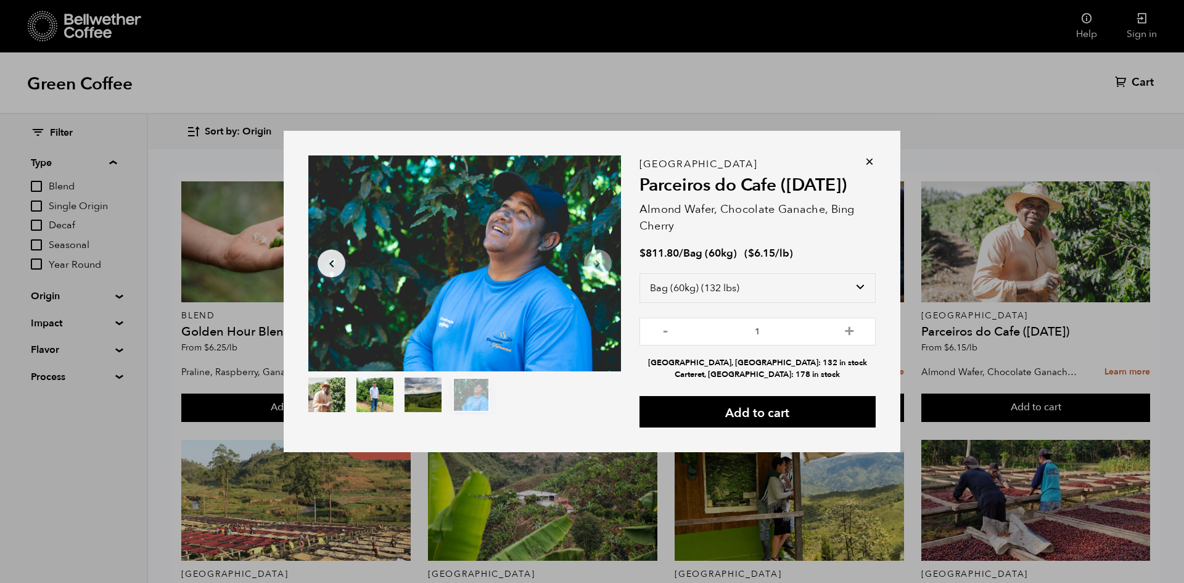
click at [438, 397] on button "item 2" at bounding box center [423, 397] width 37 height 35
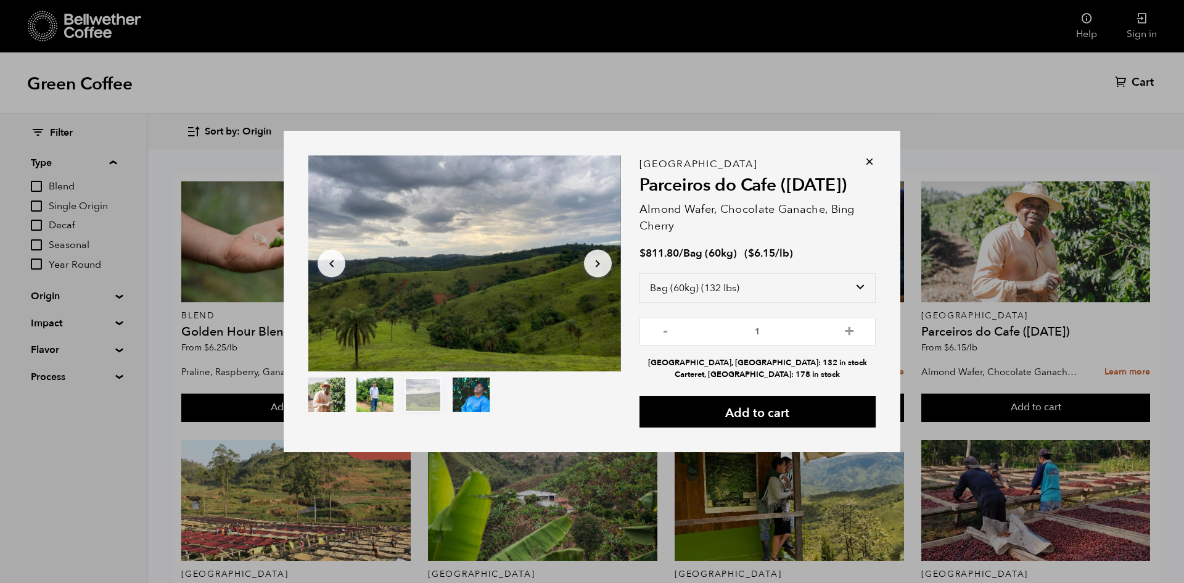
click at [360, 398] on button "item 1" at bounding box center [374, 397] width 37 height 35
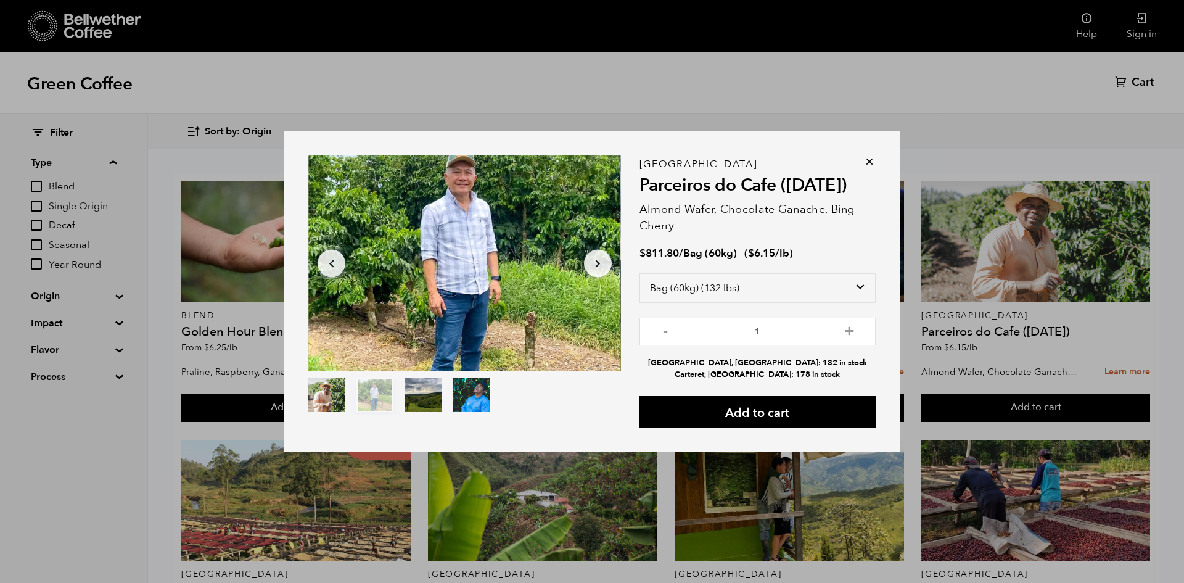
click at [335, 397] on button "item 0" at bounding box center [326, 397] width 37 height 35
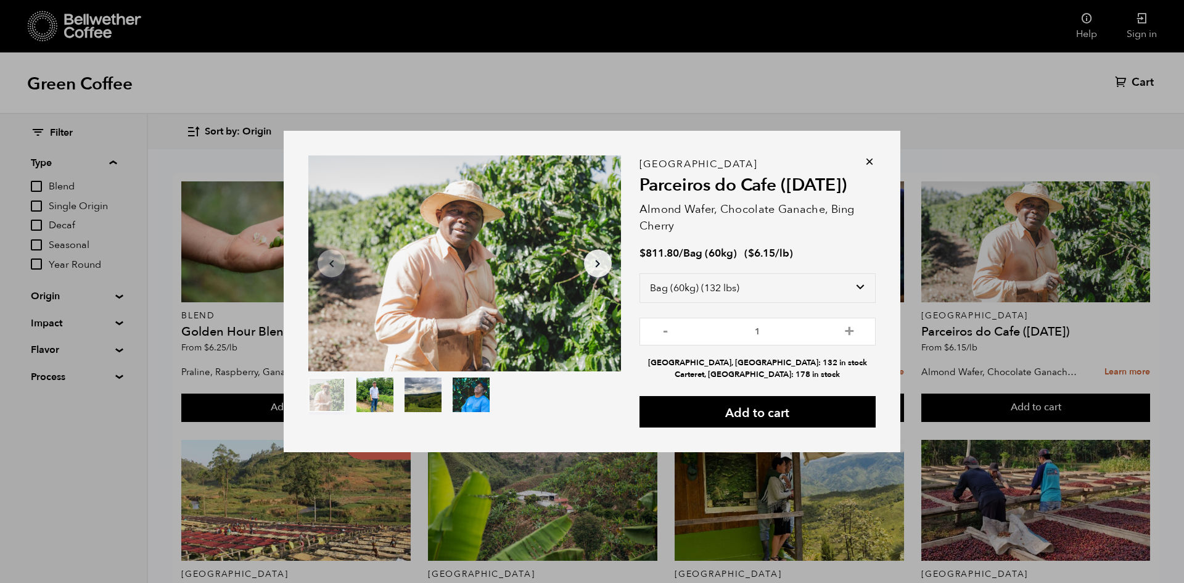
click at [868, 162] on icon at bounding box center [869, 161] width 12 height 12
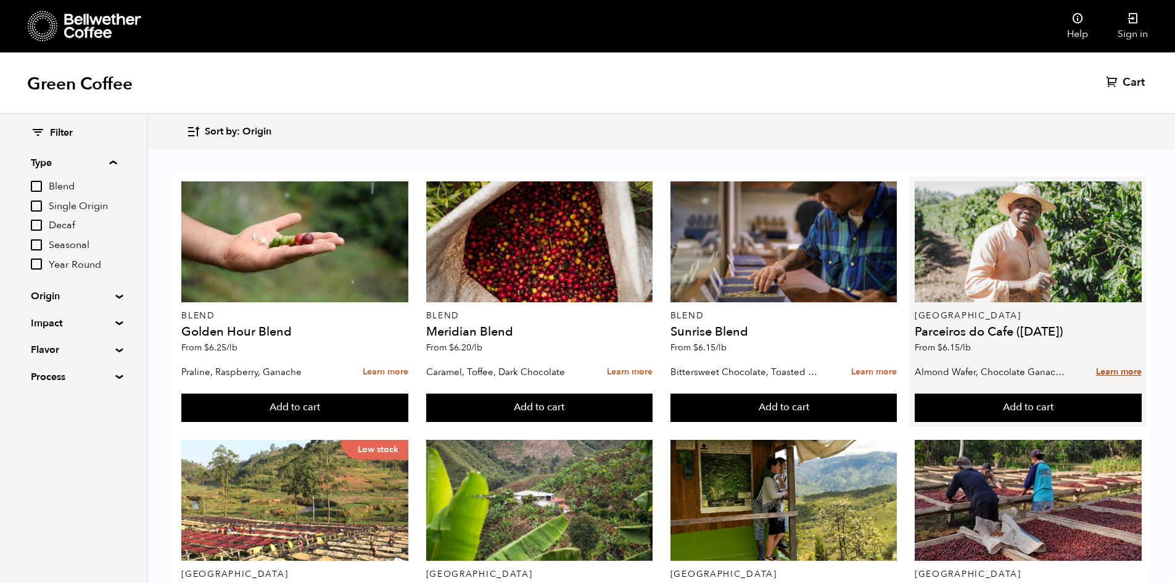
click at [1114, 374] on link "Learn more" at bounding box center [1119, 372] width 46 height 27
click at [1106, 369] on link "Learn more" at bounding box center [1119, 372] width 46 height 27
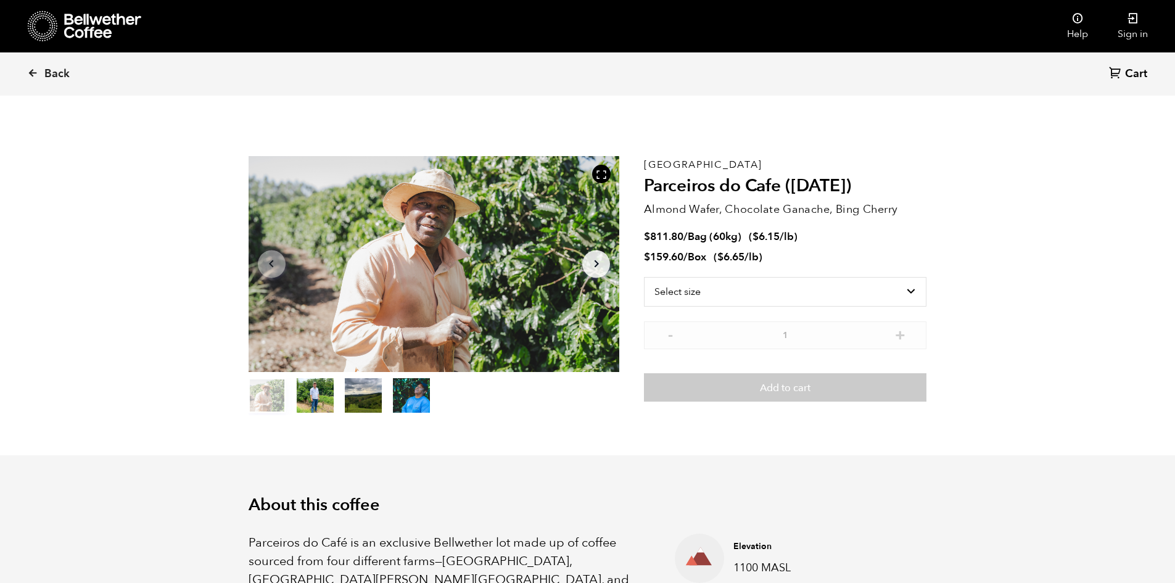
scroll to position [536, 657]
click at [763, 309] on div "Select size Bag (60kg) (132 lbs) Box (24 lbs)" at bounding box center [785, 299] width 282 height 44
click at [763, 303] on select "Select size Bag (60kg) (132 lbs) Box (24 lbs)" at bounding box center [785, 292] width 282 height 30
select select "bag-3"
click at [644, 277] on select "Select size Bag (60kg) (132 lbs) Box (24 lbs)" at bounding box center [785, 292] width 282 height 30
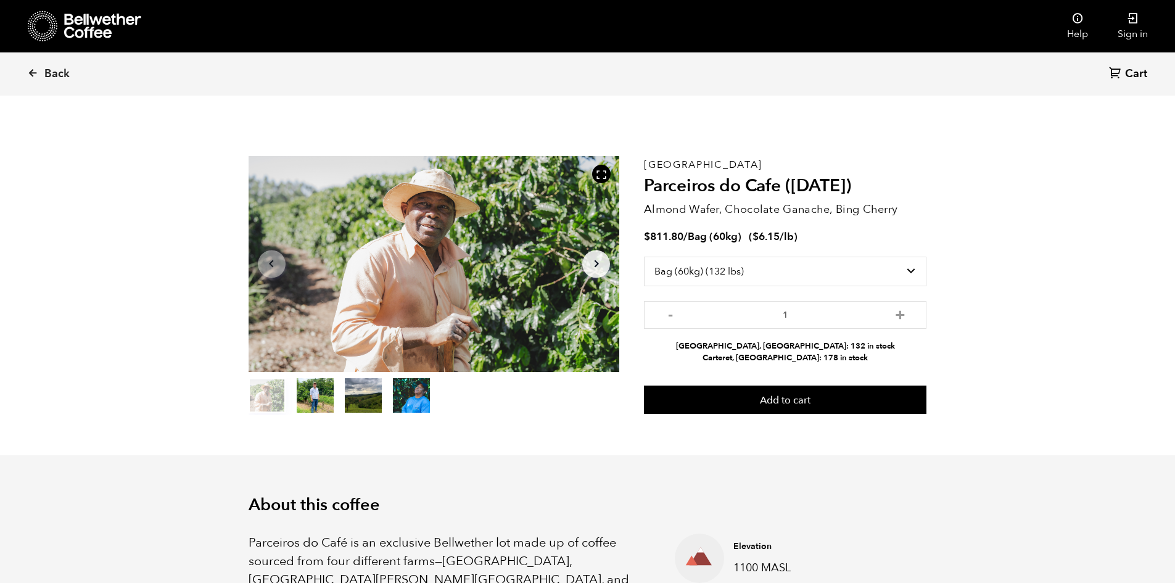
click at [596, 264] on icon "Arrow Right" at bounding box center [596, 264] width 15 height 15
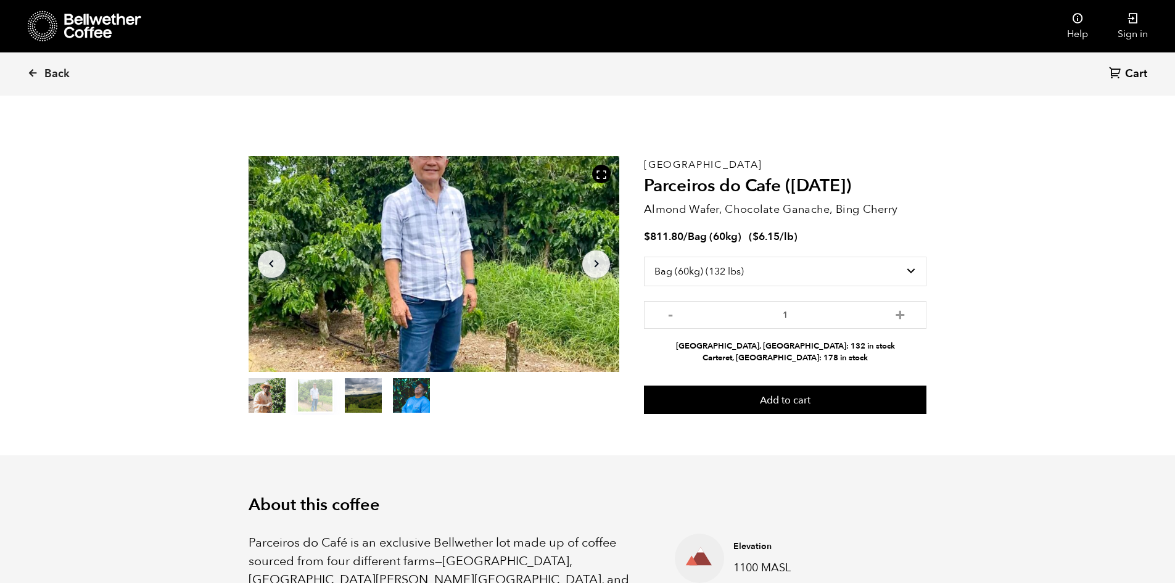
click at [272, 264] on icon "Arrow Left" at bounding box center [271, 264] width 15 height 15
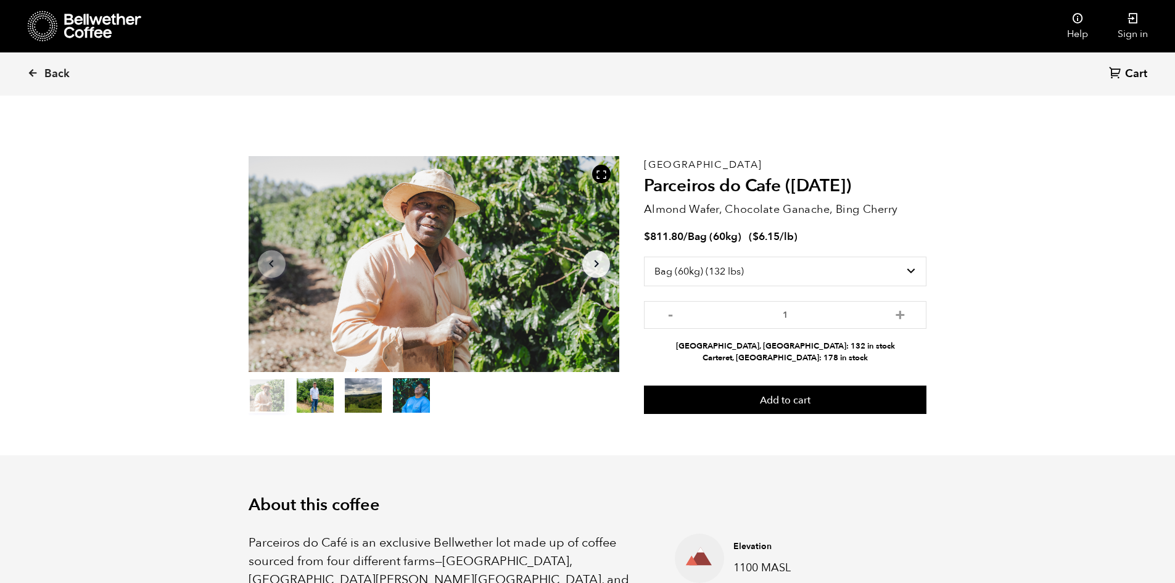
click at [579, 266] on div at bounding box center [433, 264] width 371 height 216
click at [586, 266] on button "Arrow Right" at bounding box center [596, 264] width 28 height 28
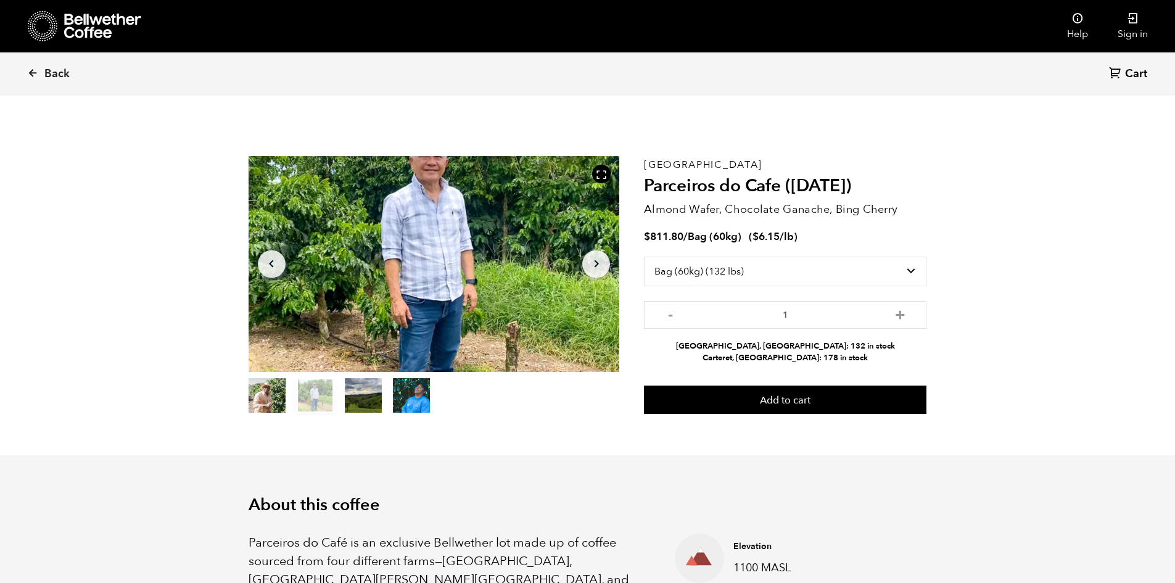
click at [586, 266] on button "Arrow Right" at bounding box center [596, 264] width 28 height 28
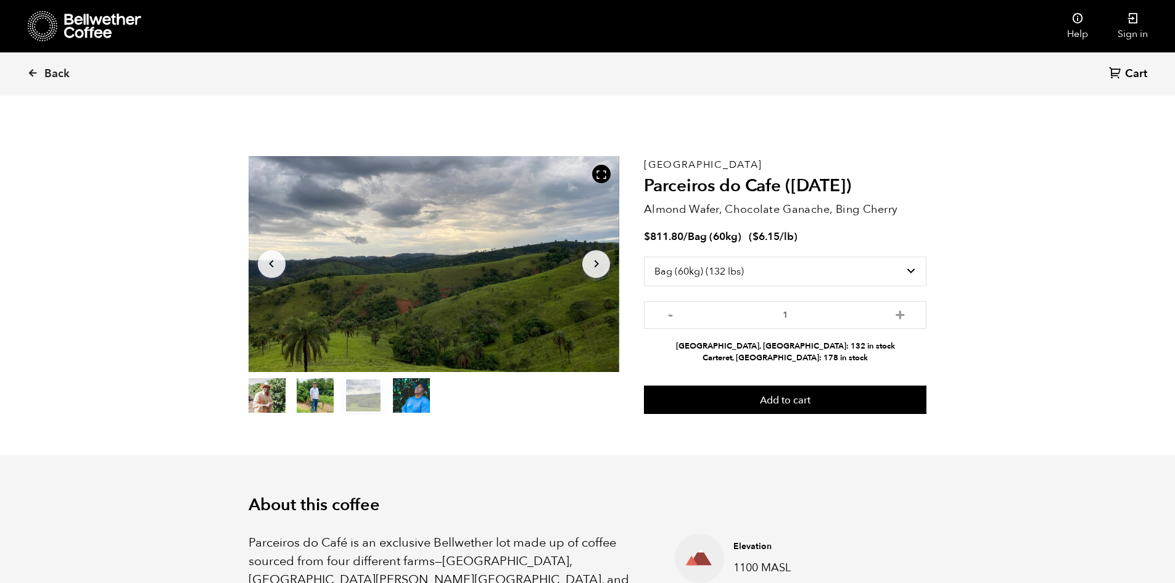
click at [586, 266] on button "Arrow Right" at bounding box center [596, 264] width 28 height 28
